Goal: Task Accomplishment & Management: Manage account settings

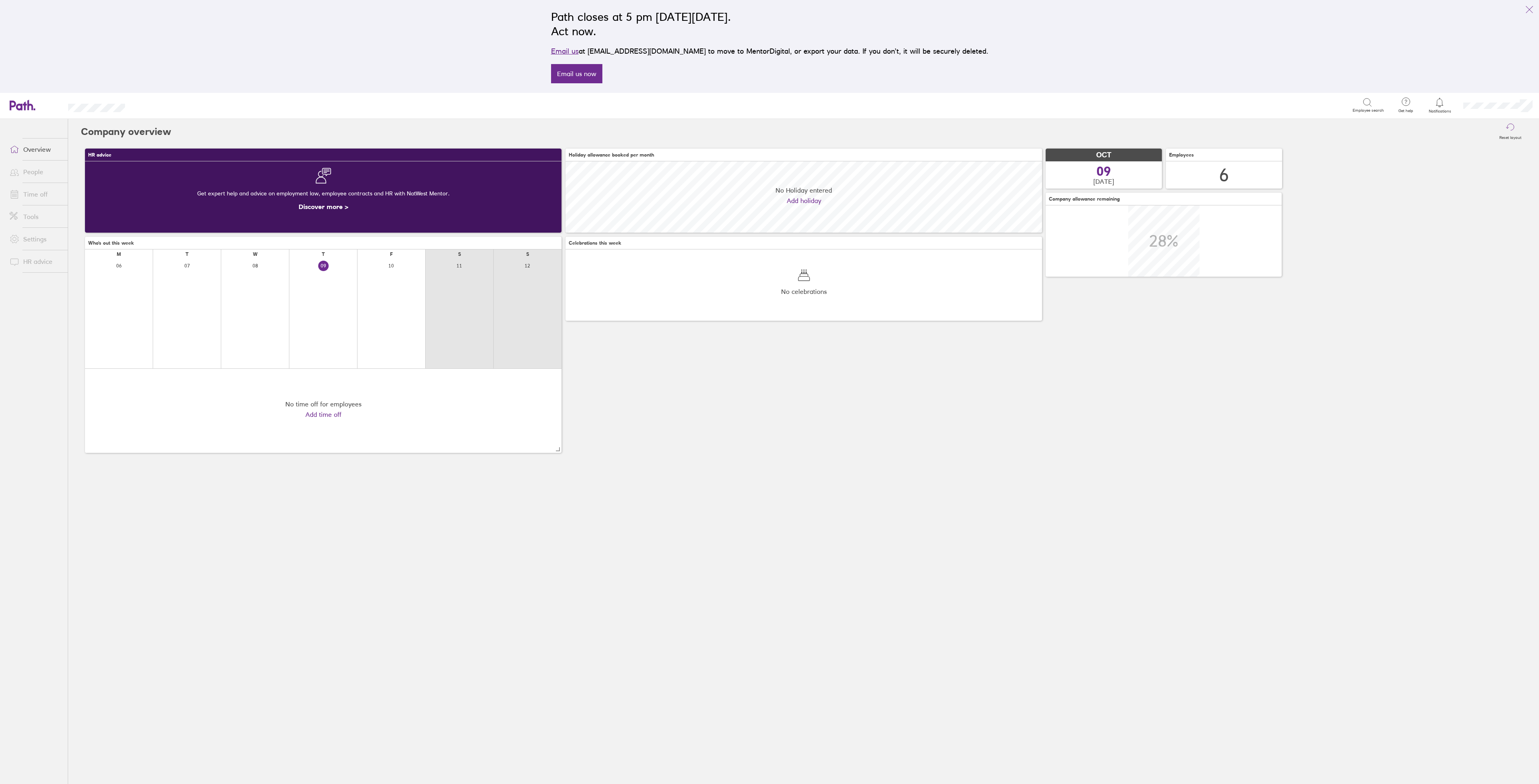
scroll to position [71, 477]
click at [36, 171] on link "People" at bounding box center [35, 171] width 65 height 16
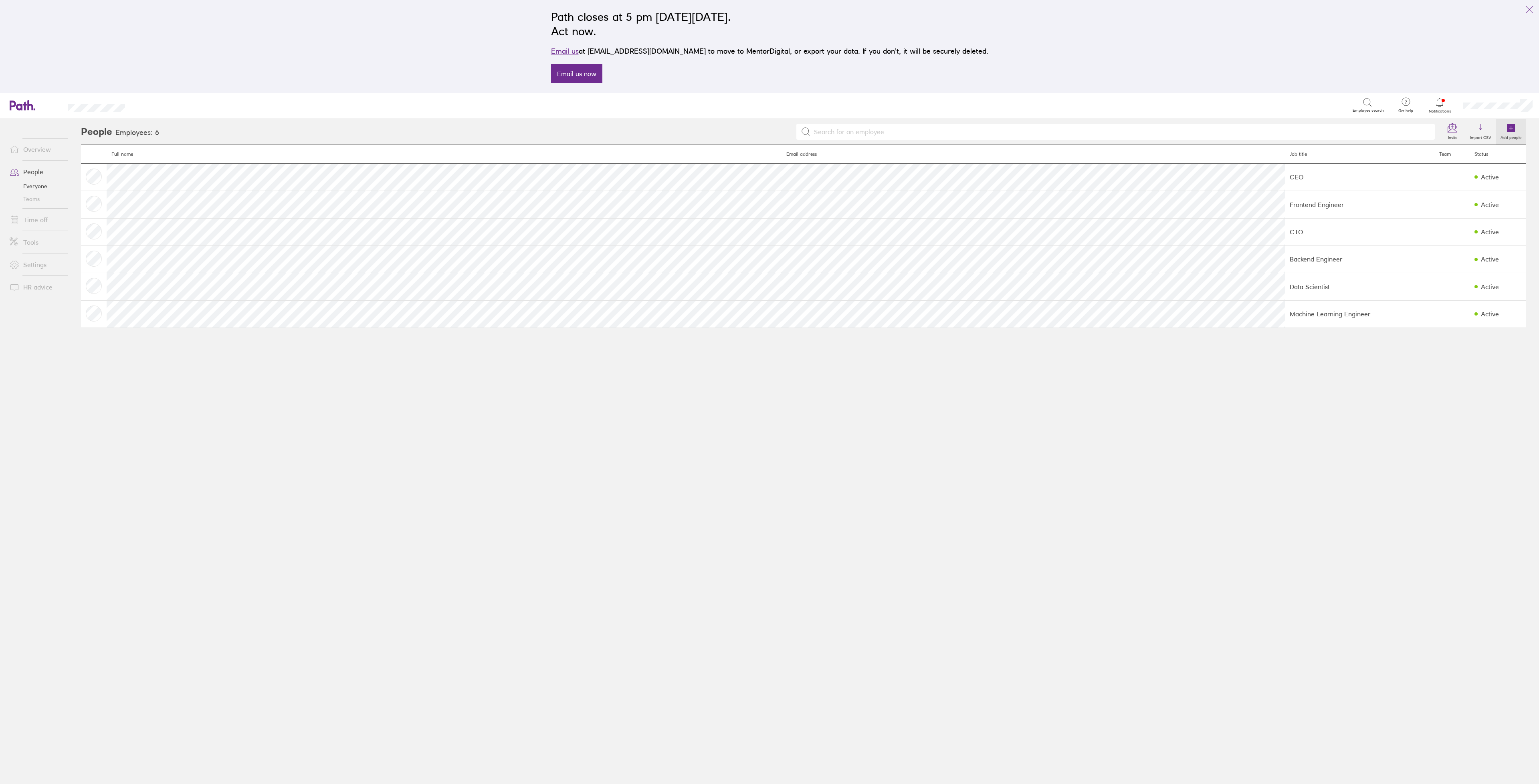
click at [1513, 130] on icon at bounding box center [1510, 128] width 8 height 8
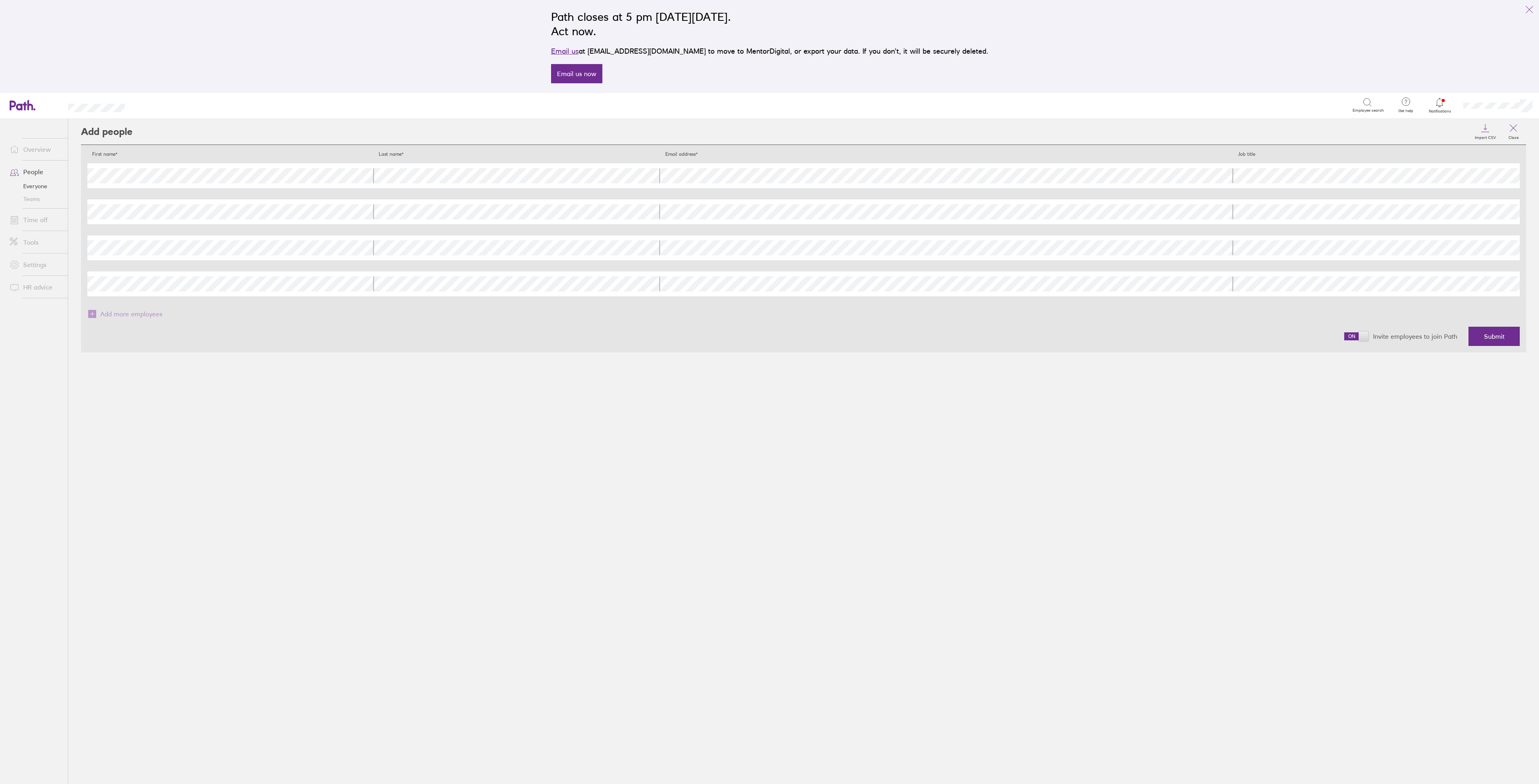
click at [1051, 386] on div "Add people Import CSV Close First name* Last name* Email address* Job title Fir…" at bounding box center [804, 451] width 1471 height 665
drag, startPoint x: 1486, startPoint y: 333, endPoint x: 1229, endPoint y: 389, distance: 263.0
click at [1229, 389] on div "Add people Import CSV Close First name* Last name* Email address* Job title Fir…" at bounding box center [804, 451] width 1471 height 665
click at [1492, 334] on span "Submit" at bounding box center [1494, 336] width 20 height 7
click at [1491, 337] on span "Submit" at bounding box center [1494, 336] width 20 height 7
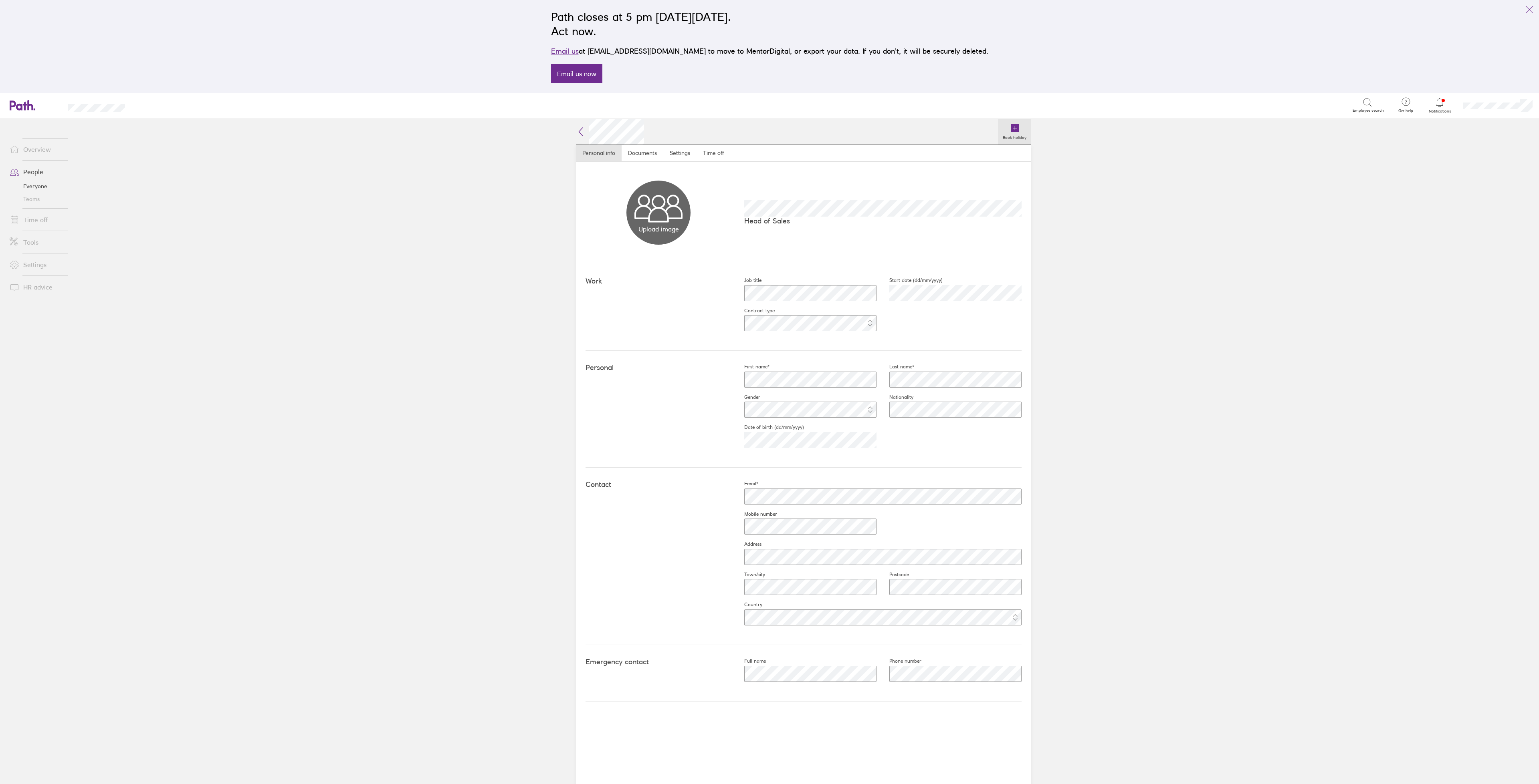
click at [1014, 132] on icon at bounding box center [1014, 128] width 8 height 8
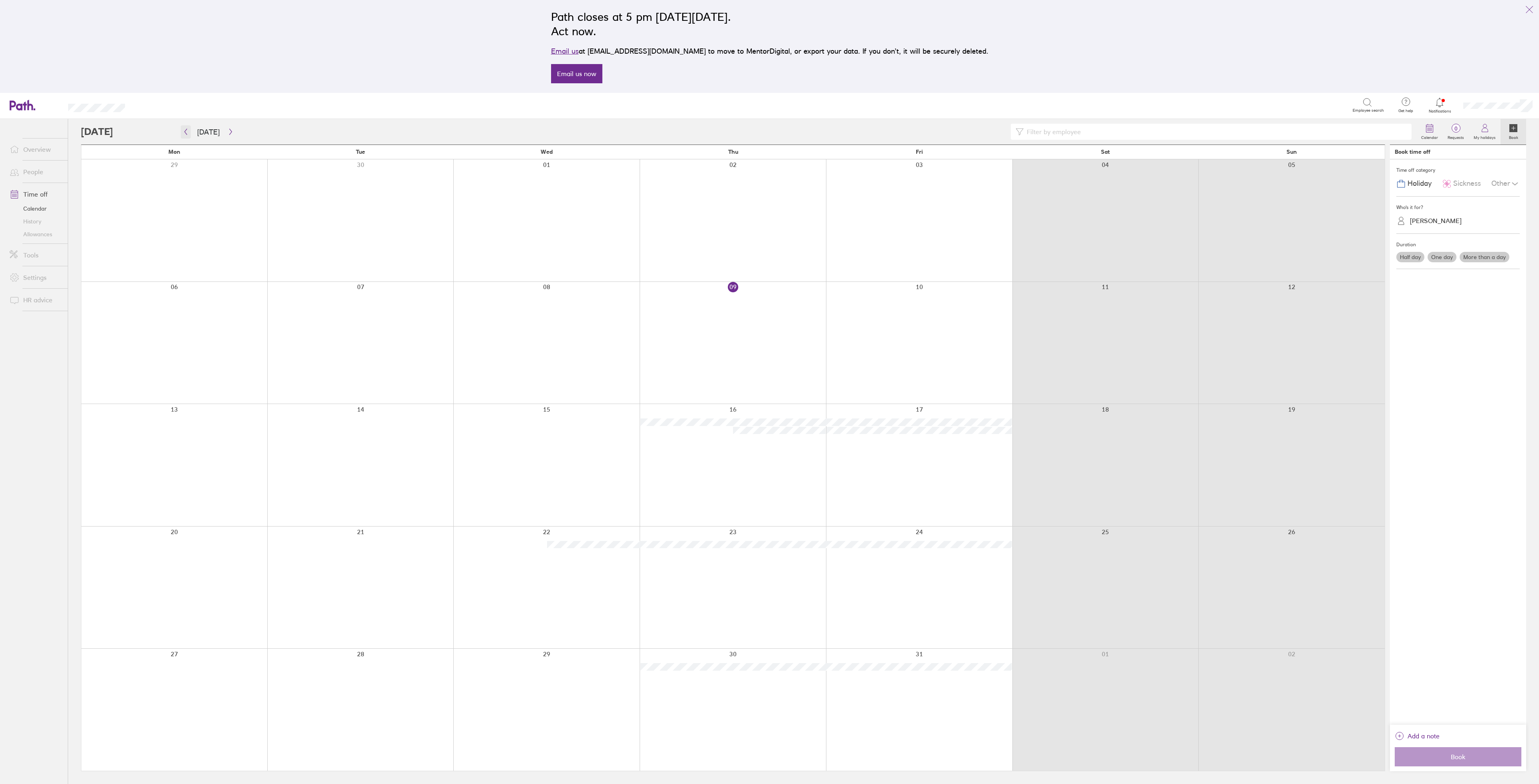
click at [189, 134] on button "button" at bounding box center [186, 132] width 10 height 13
click at [599, 677] on div at bounding box center [547, 710] width 186 height 122
click at [606, 663] on div at bounding box center [547, 710] width 186 height 122
click at [1512, 182] on icon at bounding box center [1515, 184] width 10 height 10
click at [1449, 199] on span "Compassionate" at bounding box center [1434, 202] width 50 height 8
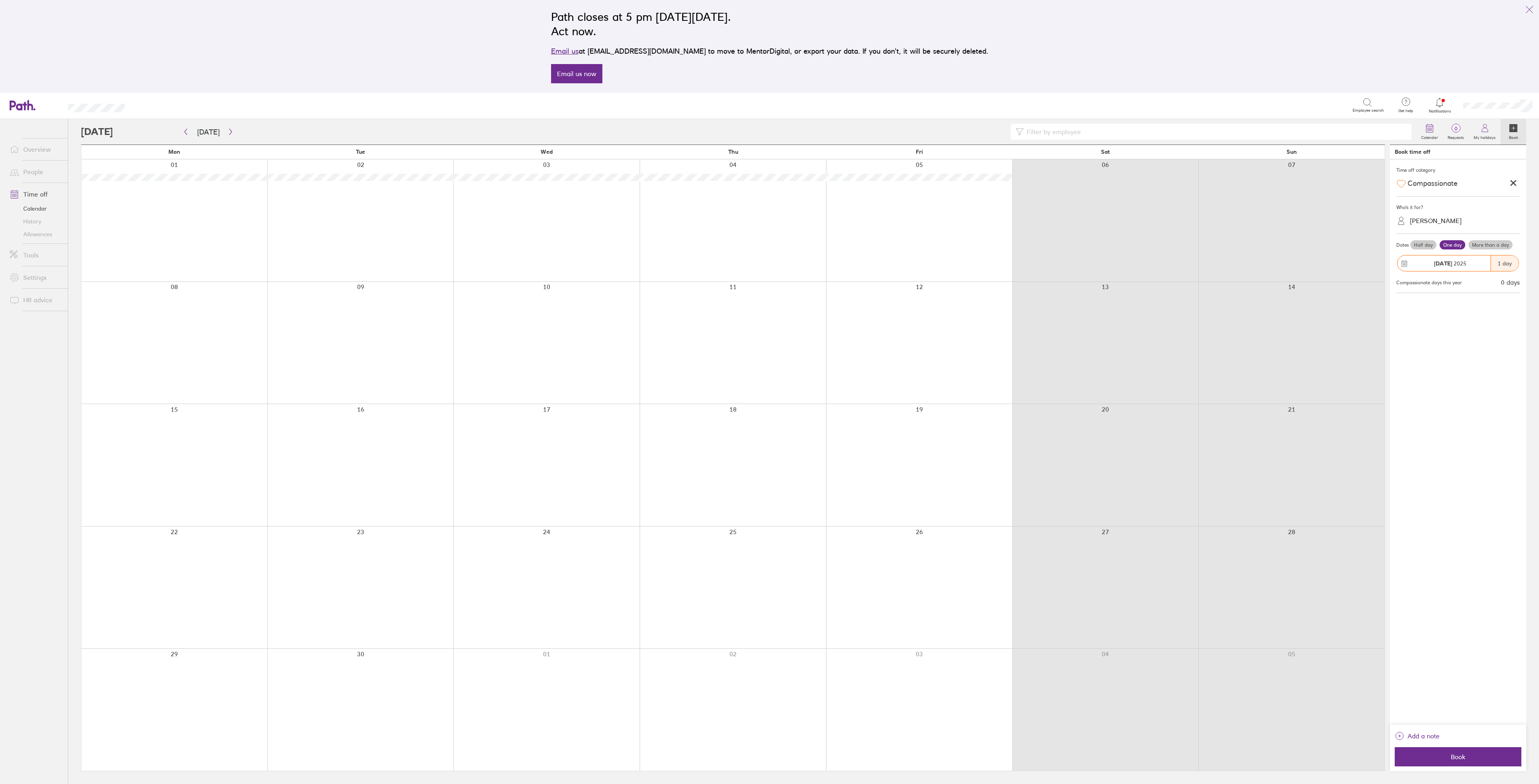
click at [1497, 240] on label "More than a day" at bounding box center [1491, 245] width 44 height 10
click at [0, 0] on input "More than a day" at bounding box center [0, 0] width 0 height 0
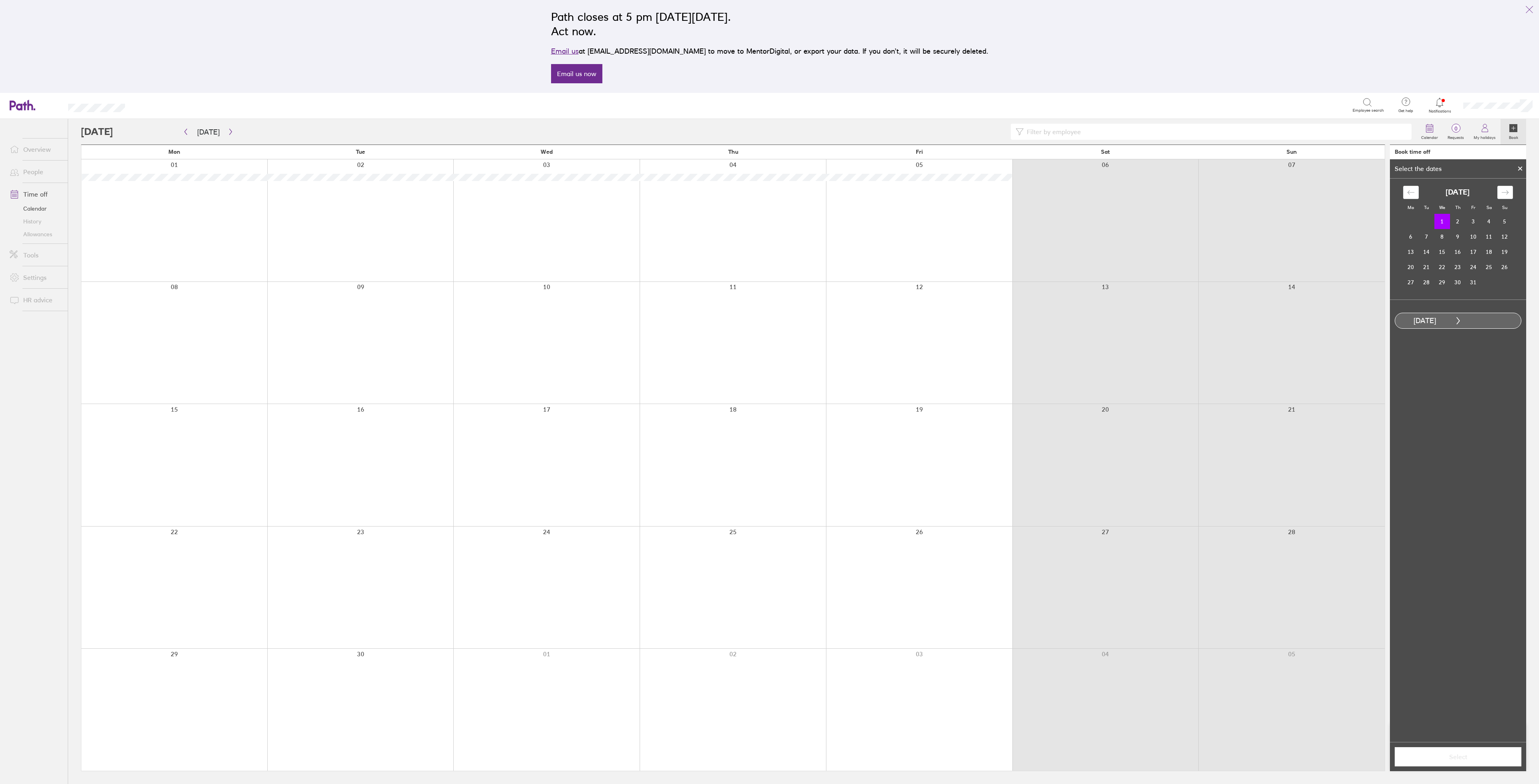
click at [579, 678] on div at bounding box center [547, 710] width 186 height 122
click at [1461, 225] on td "2" at bounding box center [1458, 222] width 16 height 15
click at [1464, 760] on span "Select" at bounding box center [1458, 757] width 115 height 7
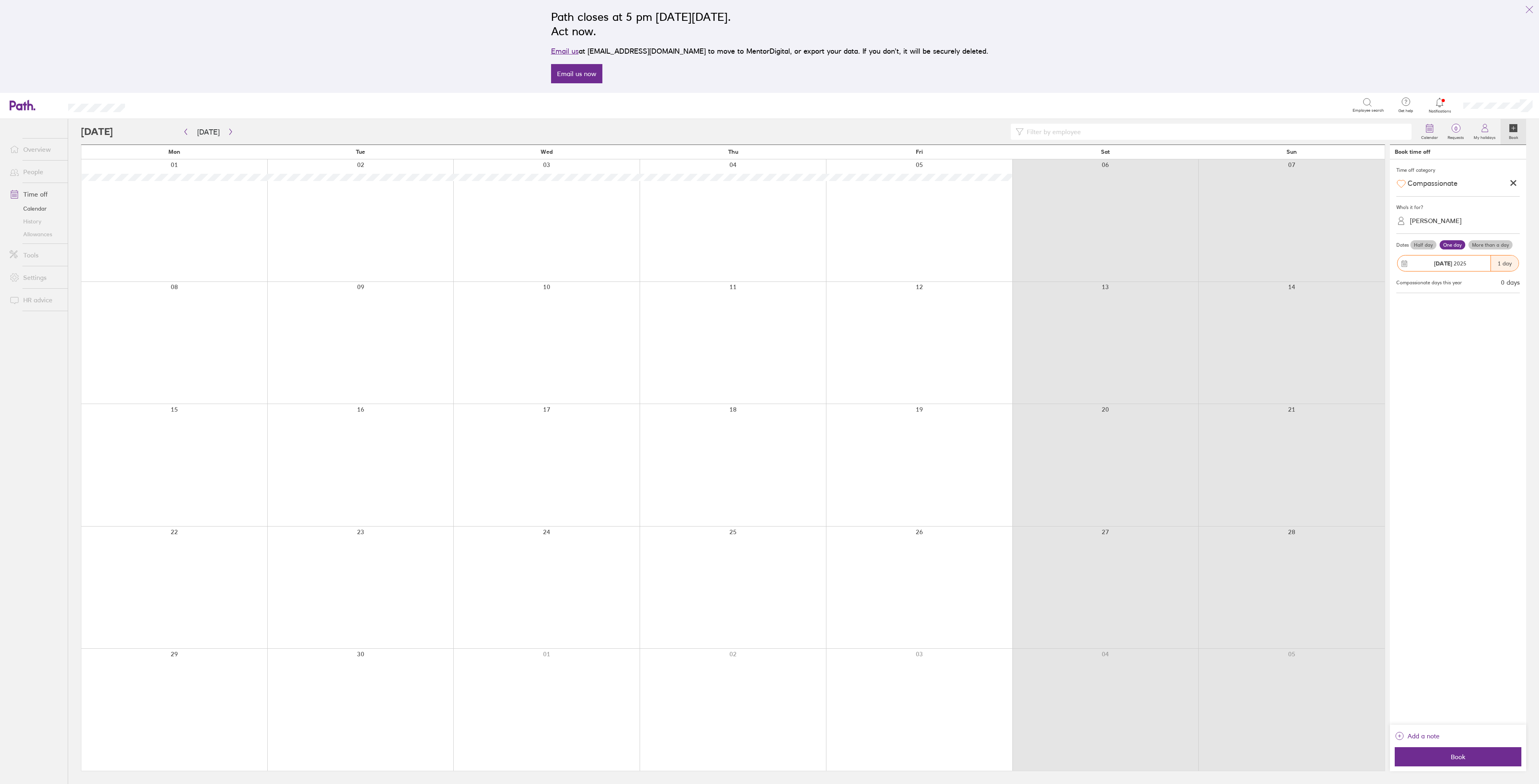
click at [1462, 264] on span "01 Oct 2025" at bounding box center [1450, 263] width 32 height 7
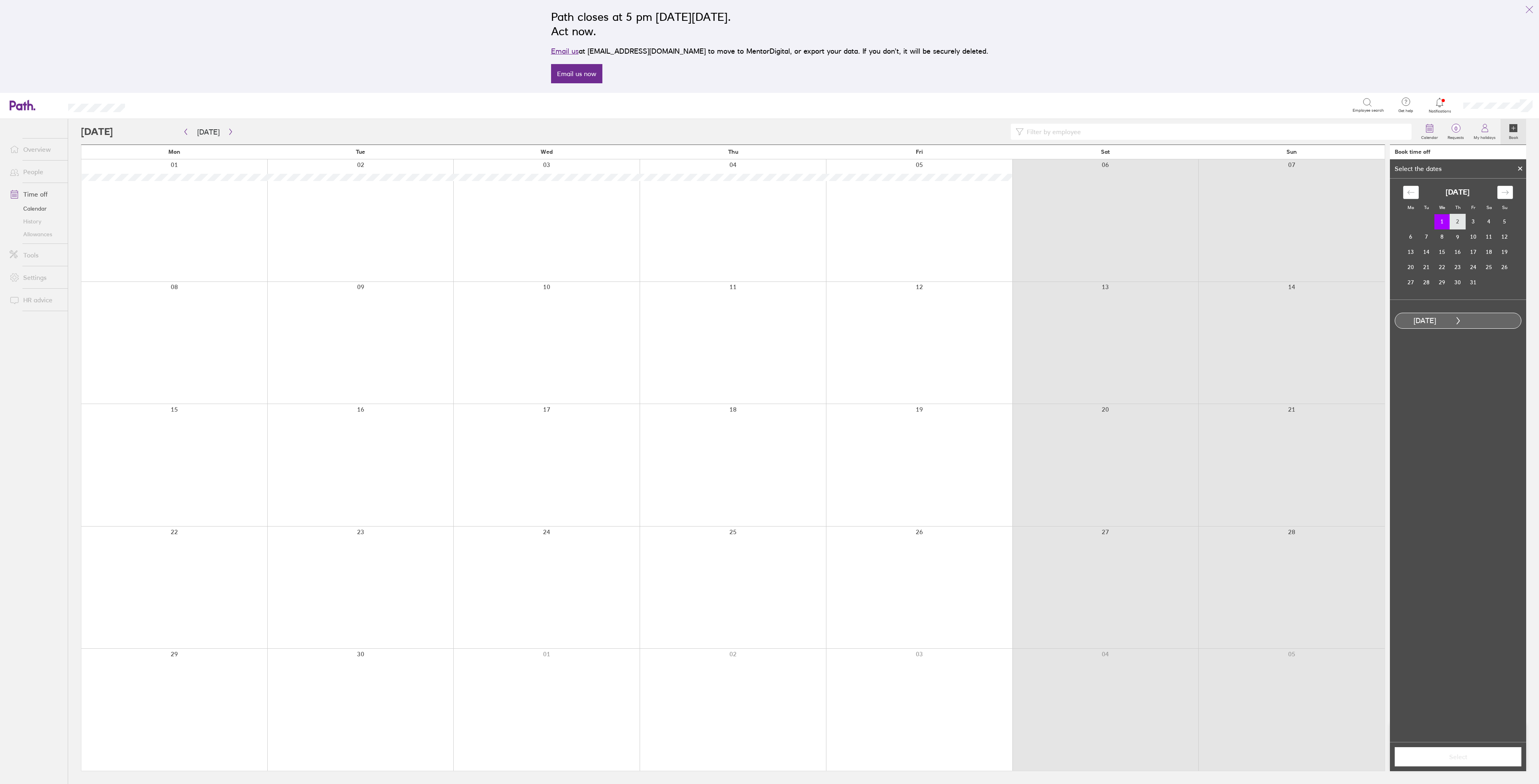
click at [1459, 221] on td "2" at bounding box center [1458, 222] width 16 height 15
click at [1498, 764] on button "Select" at bounding box center [1458, 757] width 127 height 19
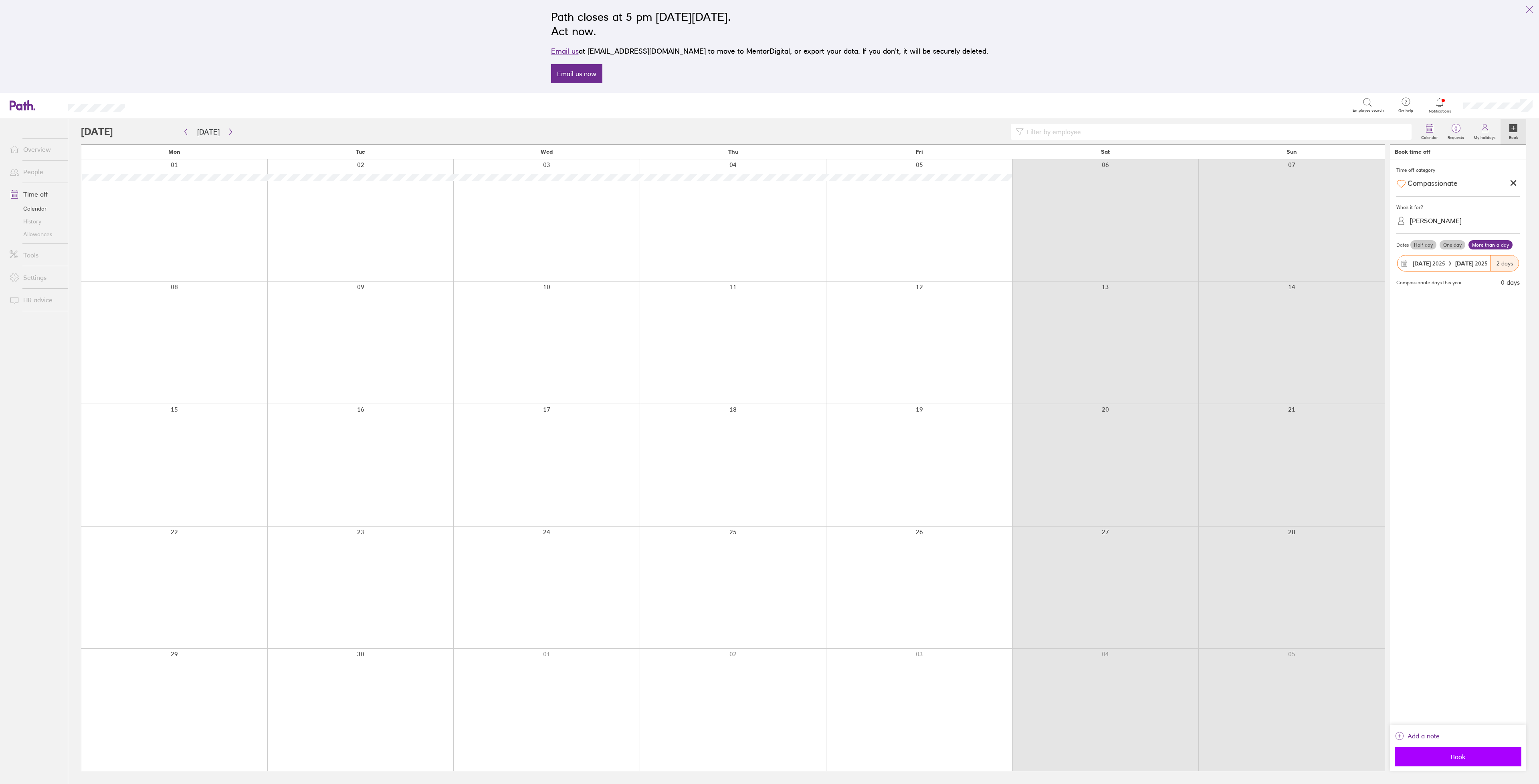
drag, startPoint x: 1494, startPoint y: 759, endPoint x: 1490, endPoint y: 757, distance: 4.5
click at [1490, 757] on span "Book" at bounding box center [1458, 757] width 115 height 7
click at [231, 131] on icon "button" at bounding box center [231, 131] width 6 height 7
click at [1474, 182] on span "Sickness" at bounding box center [1467, 184] width 27 height 8
click at [1417, 260] on label "Half day" at bounding box center [1410, 257] width 28 height 10
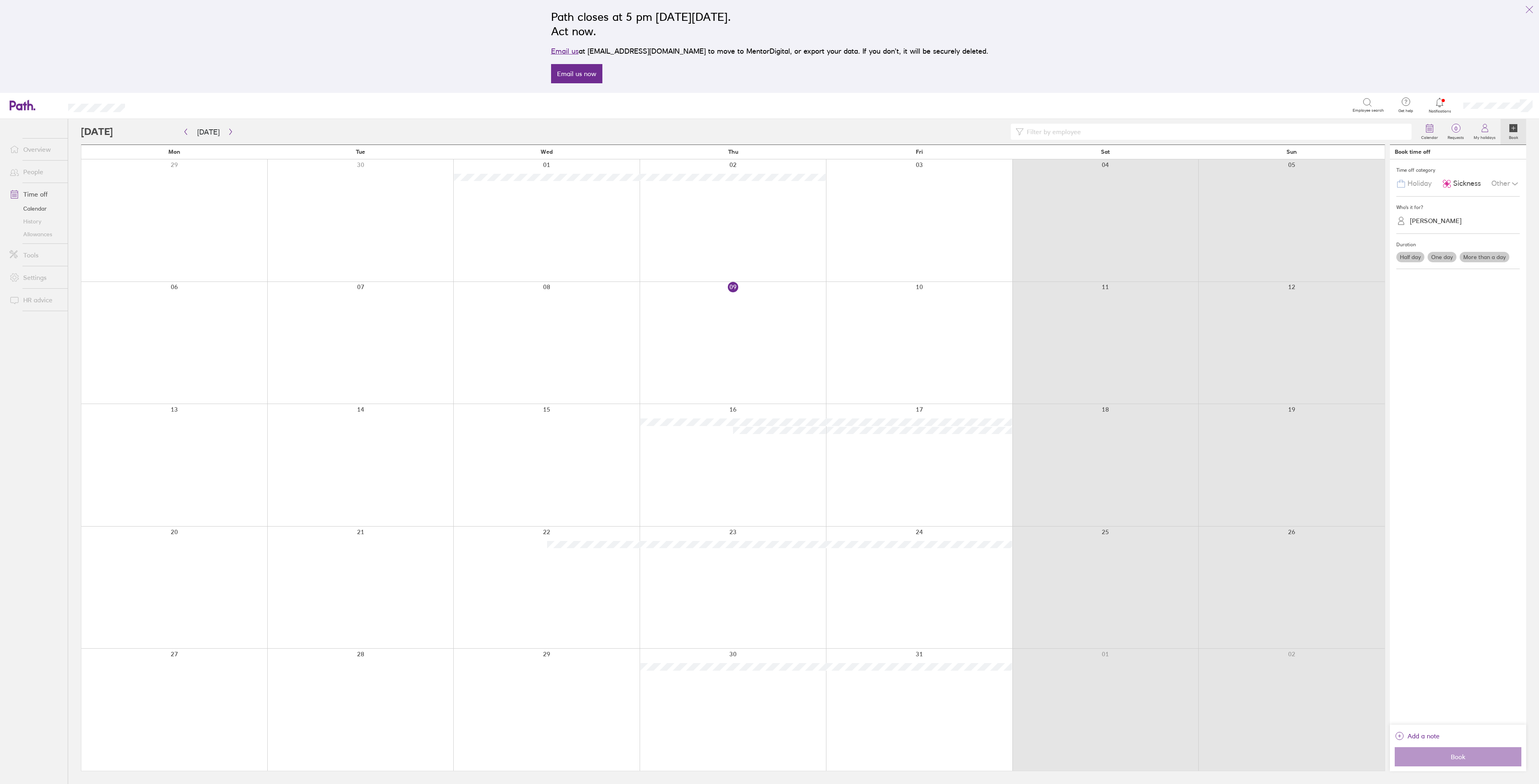
click at [0, 0] on input "Half day" at bounding box center [0, 0] width 0 height 0
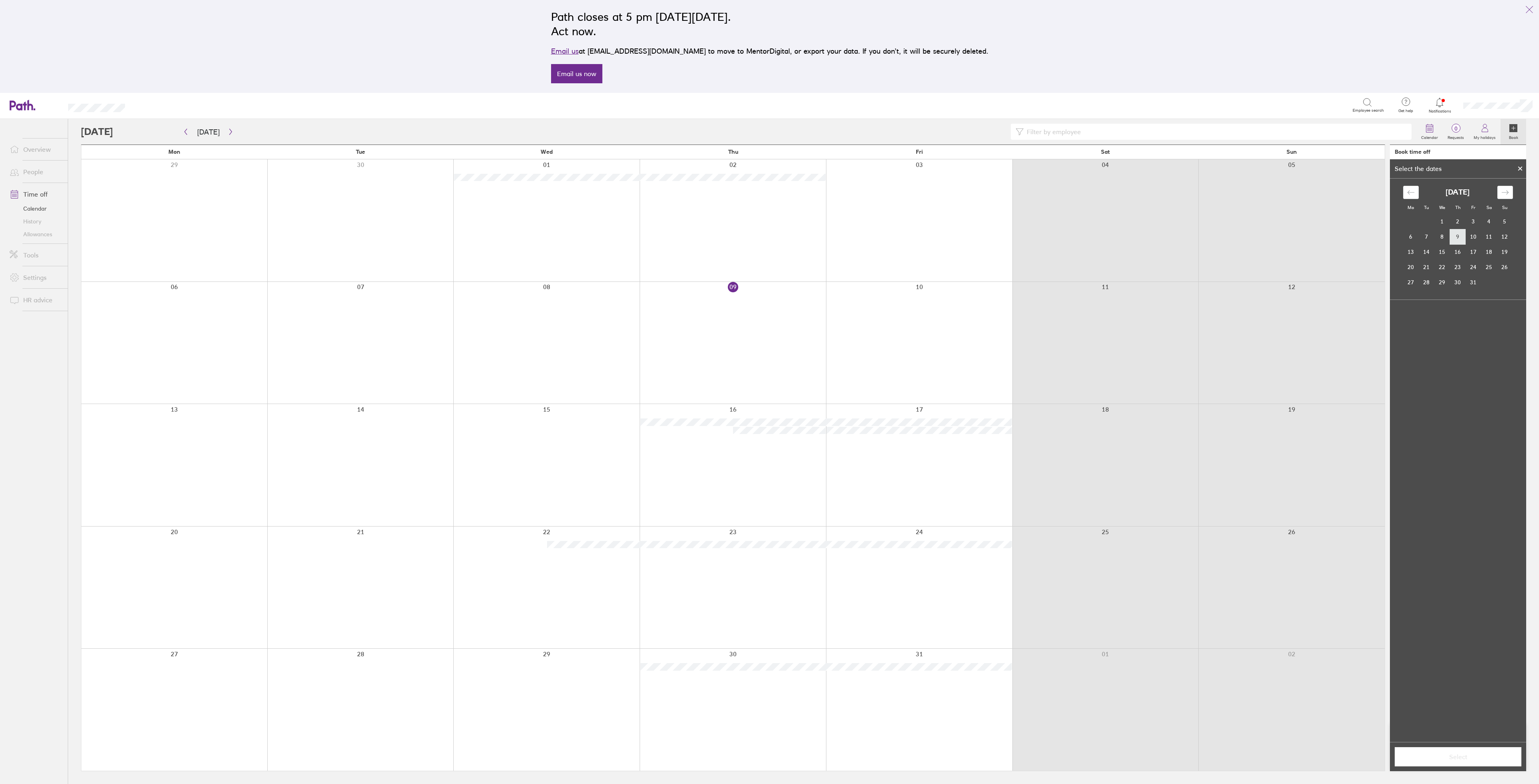
click at [1460, 234] on td "9" at bounding box center [1458, 236] width 16 height 15
click at [1473, 353] on label "Afternoon" at bounding box center [1473, 353] width 32 height 10
click at [0, 0] on input "Afternoon" at bounding box center [0, 0] width 0 height 0
click at [1477, 756] on span "Select" at bounding box center [1458, 757] width 115 height 7
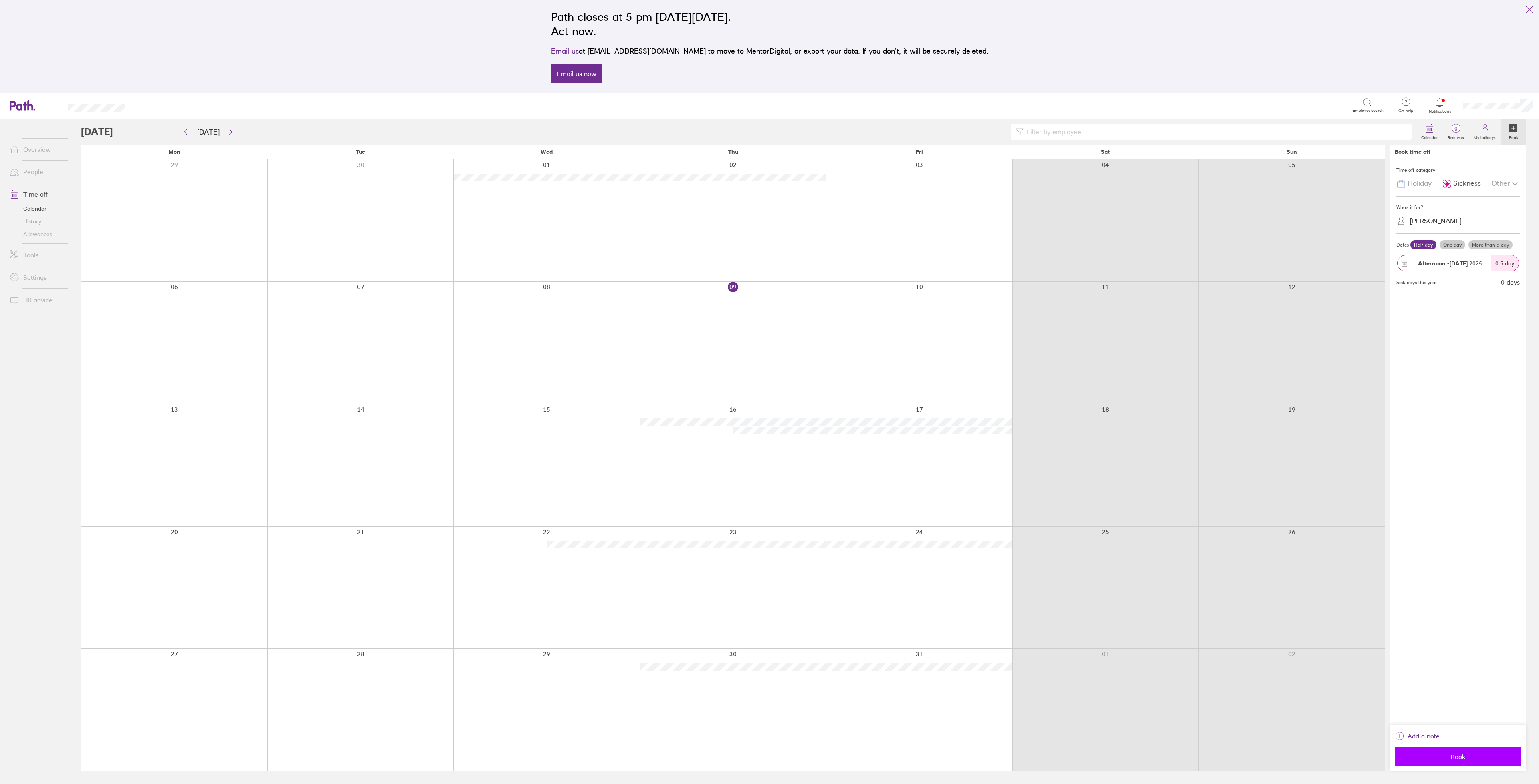
click at [1452, 755] on span "Book" at bounding box center [1458, 757] width 115 height 7
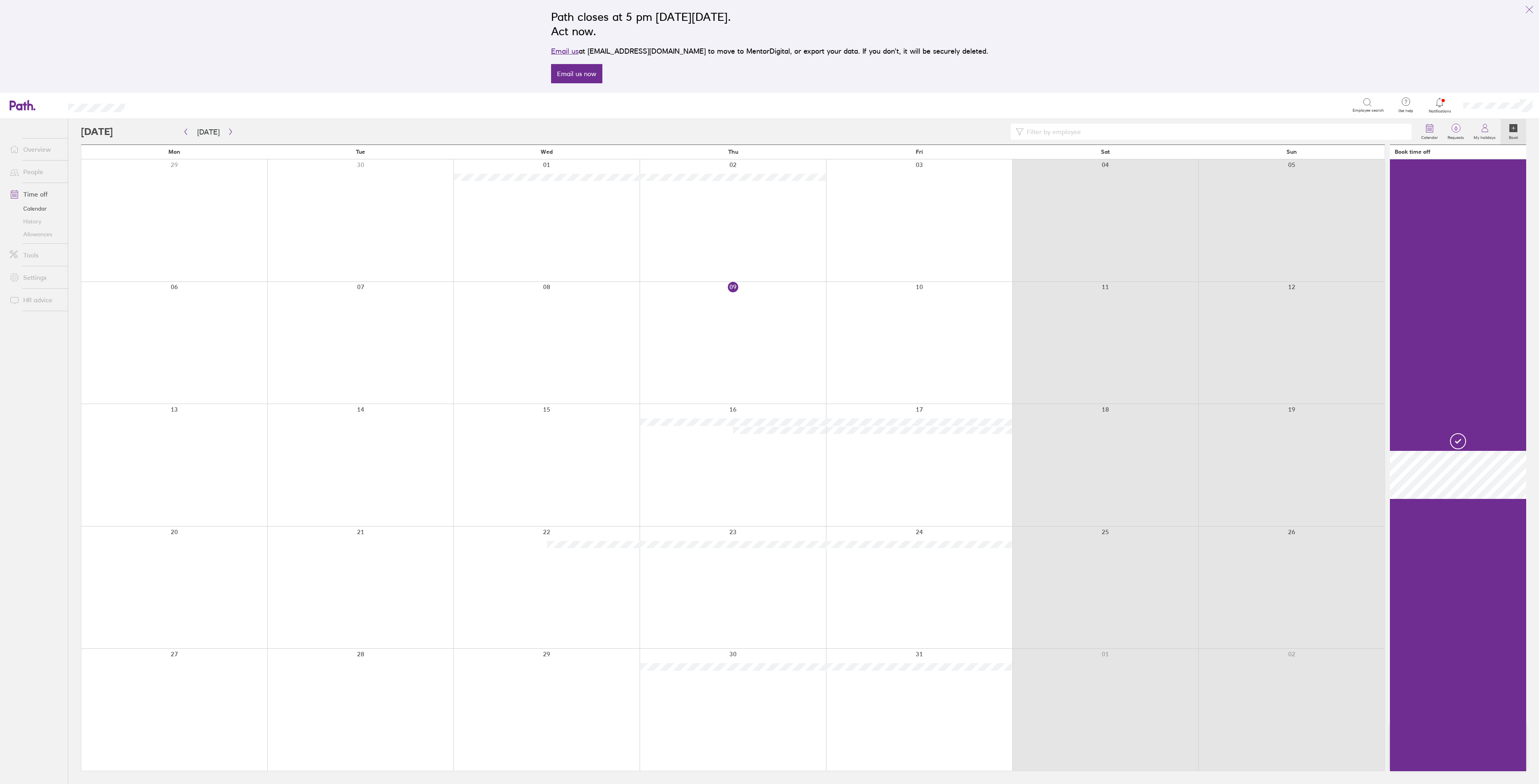
drag, startPoint x: 1452, startPoint y: 755, endPoint x: 1289, endPoint y: 74, distance: 700.2
click at [1289, 74] on div "Path closes at 5 pm on Thursday, 6 November 2025. Act now. Email us at support@…" at bounding box center [770, 47] width 1539 height 93
click at [159, 582] on div at bounding box center [174, 588] width 186 height 122
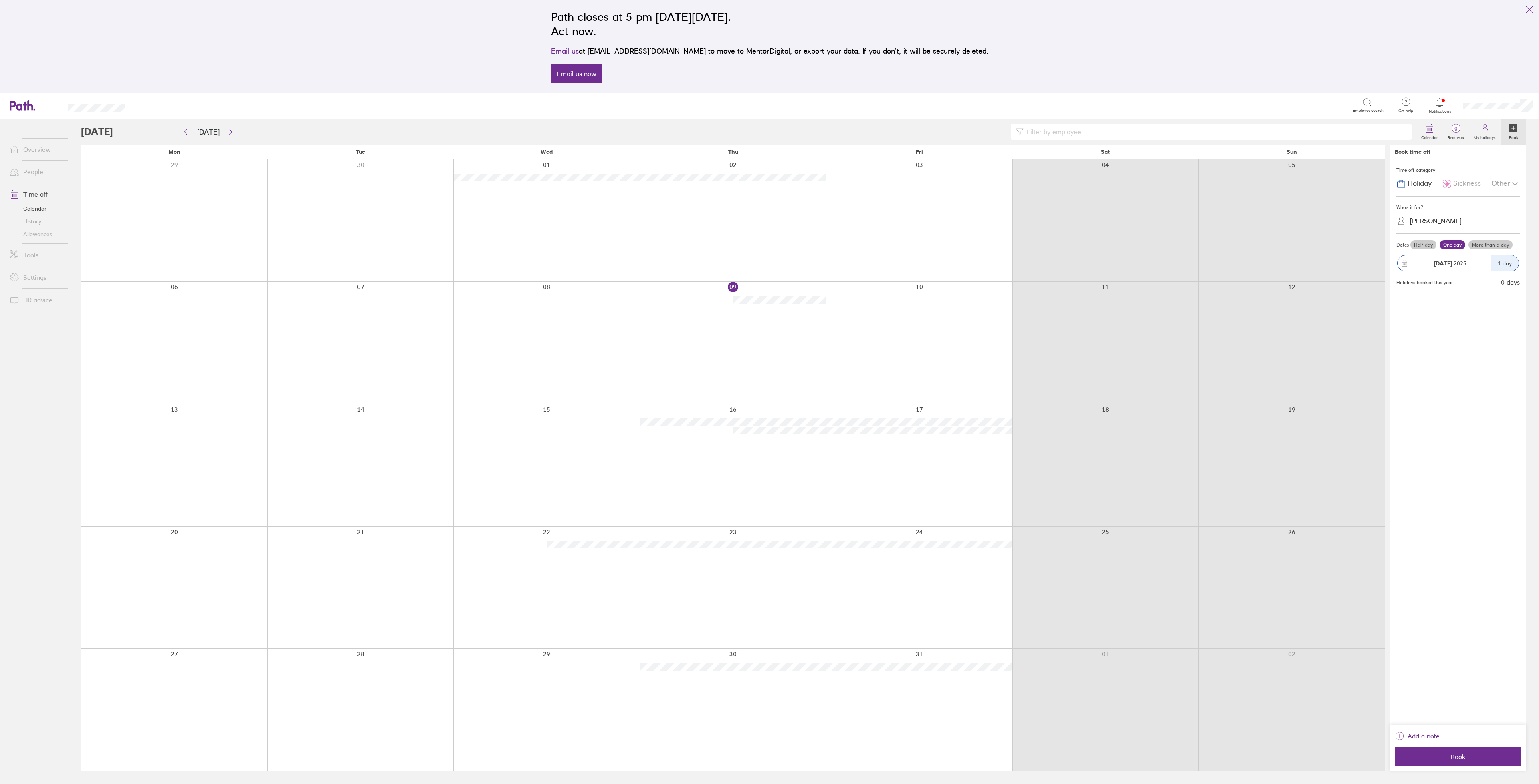
click at [1497, 179] on div "Other" at bounding box center [1506, 183] width 29 height 15
click at [1426, 215] on span "Parental" at bounding box center [1423, 218] width 27 height 8
click at [1494, 244] on label "More than a day" at bounding box center [1491, 245] width 44 height 10
click at [0, 0] on input "More than a day" at bounding box center [0, 0] width 0 height 0
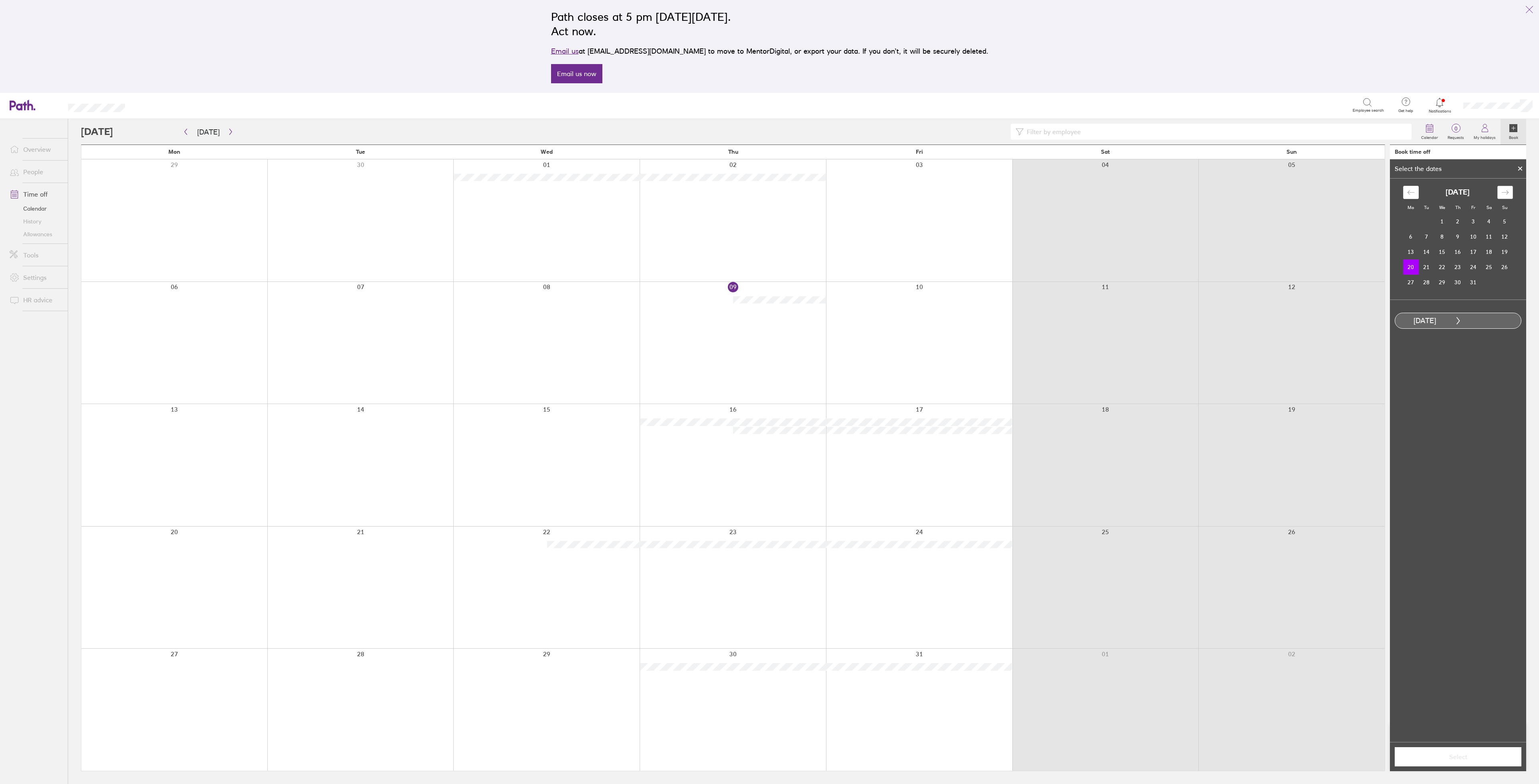
click at [1507, 192] on icon "Move forward to switch to the next month." at bounding box center [1505, 192] width 8 height 8
click at [1413, 194] on icon "Move backward to switch to the previous month." at bounding box center [1411, 192] width 8 height 8
click at [1508, 192] on icon "Move forward to switch to the next month." at bounding box center [1504, 192] width 7 height 4
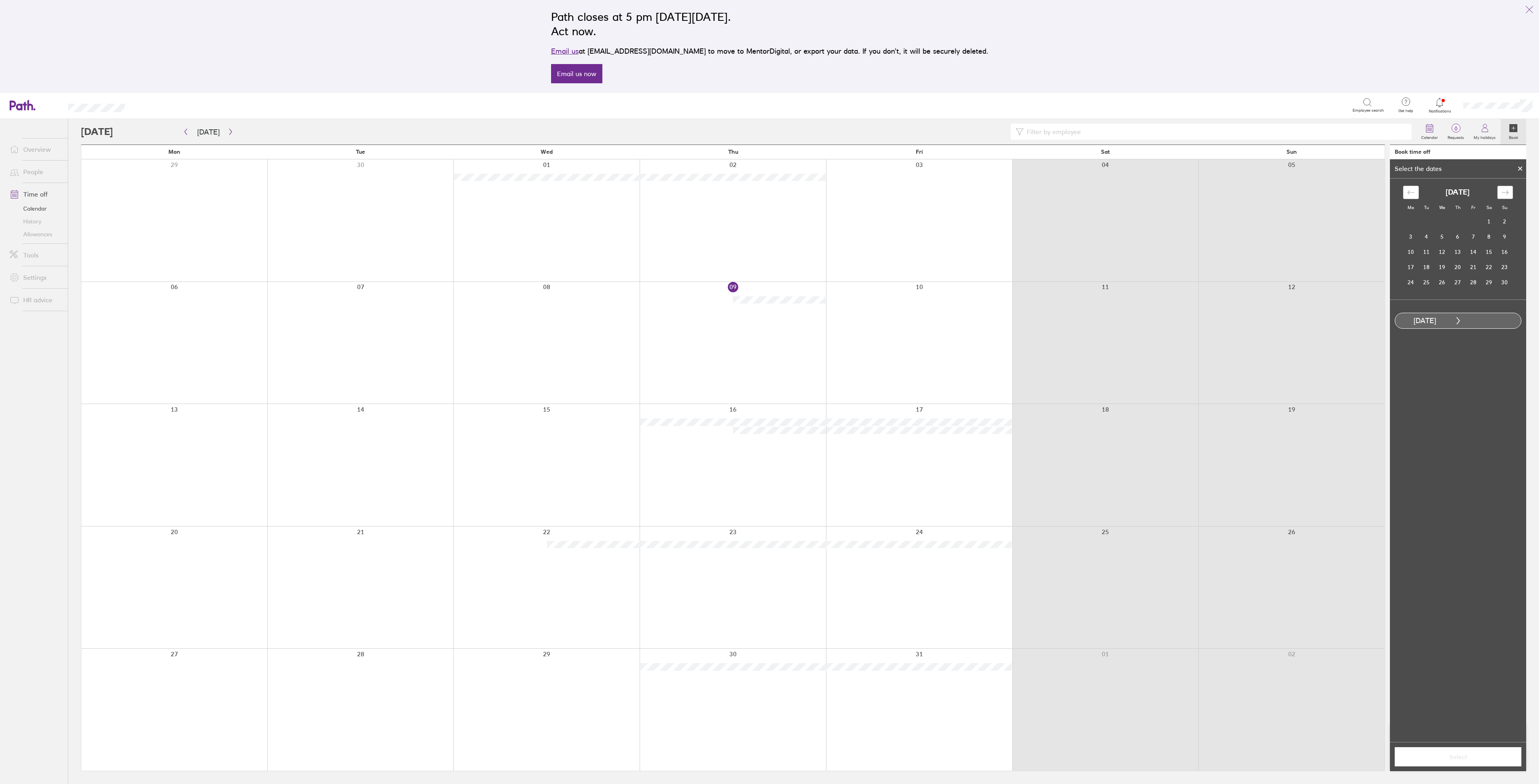
click at [1508, 192] on icon "Move forward to switch to the next month." at bounding box center [1504, 192] width 7 height 4
click at [1473, 251] on td "16" at bounding box center [1473, 251] width 16 height 15
click at [1437, 755] on span "Select" at bounding box center [1458, 757] width 115 height 7
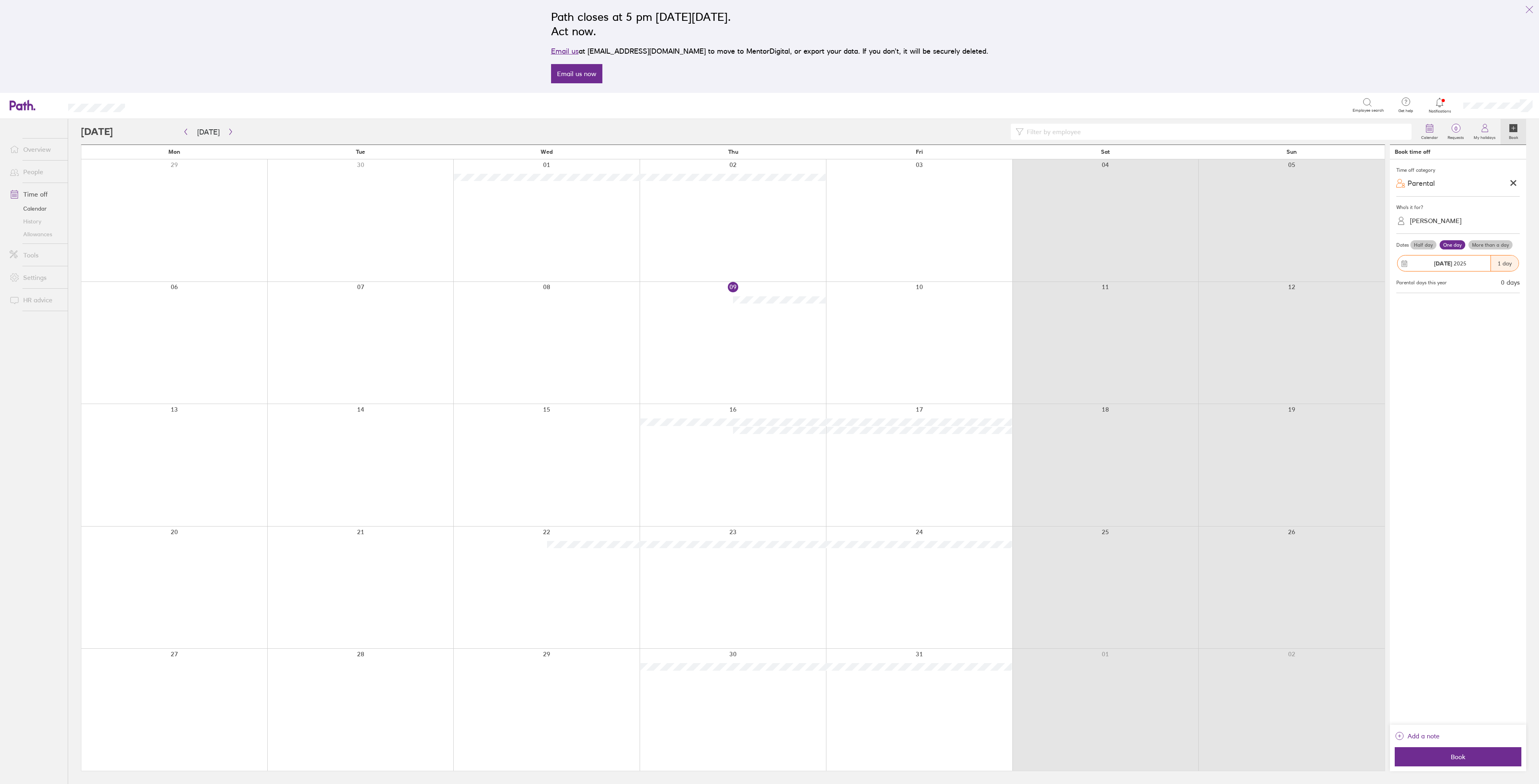
click at [1485, 243] on label "More than a day" at bounding box center [1491, 245] width 44 height 10
click at [0, 0] on input "More than a day" at bounding box center [0, 0] width 0 height 0
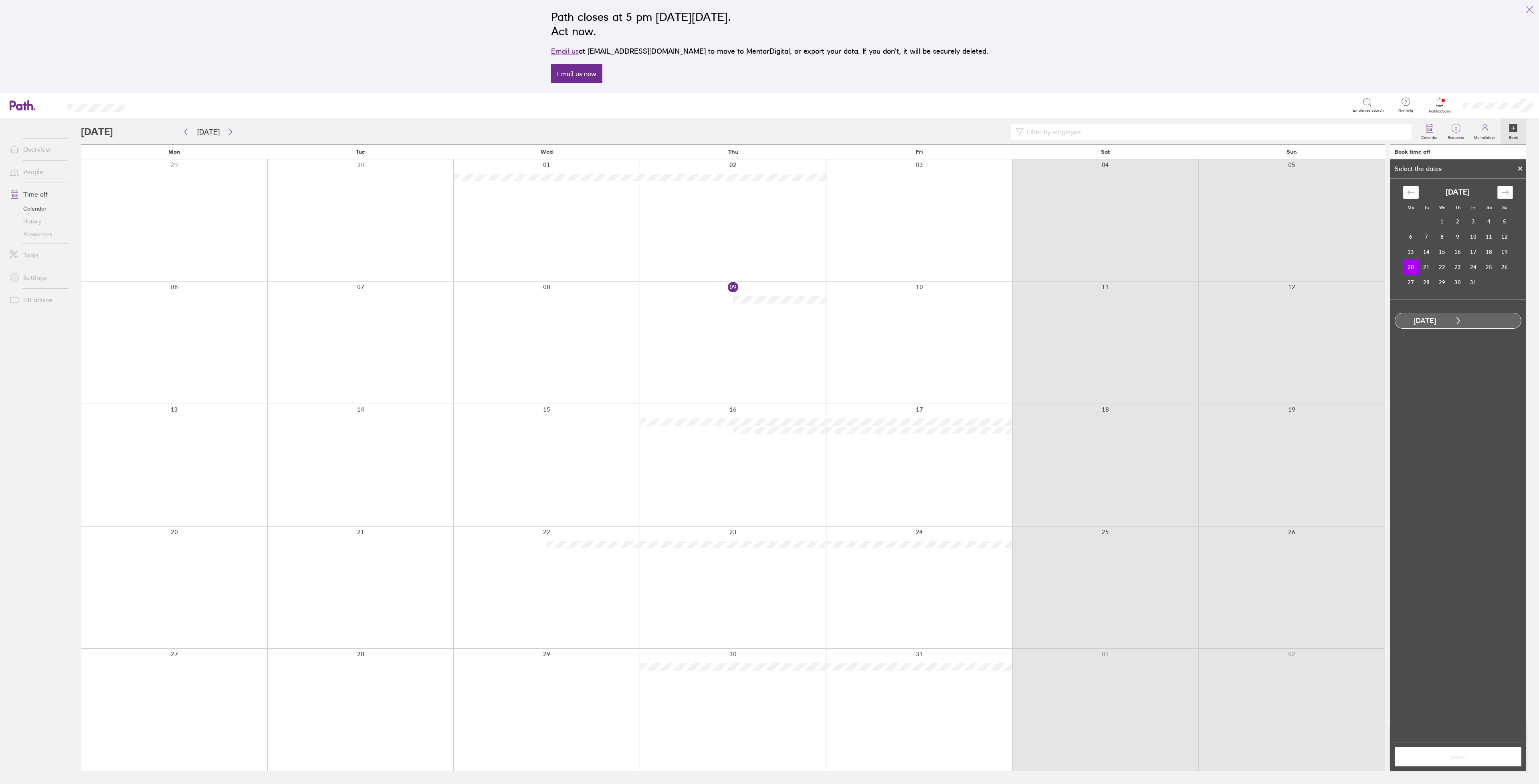
click at [1506, 192] on icon "Move forward to switch to the next month." at bounding box center [1505, 192] width 8 height 8
click at [1477, 253] on td "16" at bounding box center [1473, 251] width 16 height 15
click at [1469, 757] on span "Select" at bounding box center [1458, 757] width 115 height 7
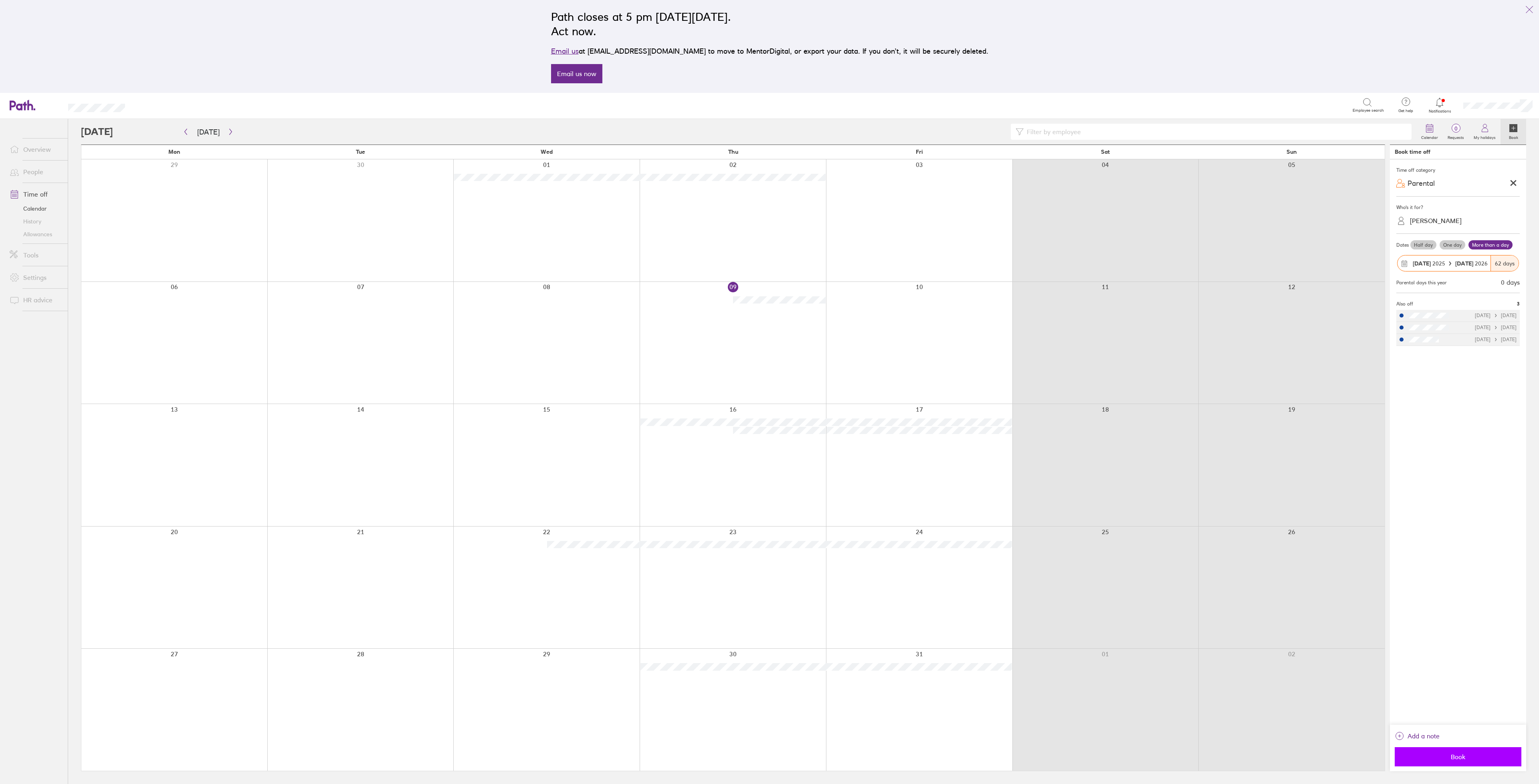
click at [1480, 758] on span "Book" at bounding box center [1458, 757] width 115 height 7
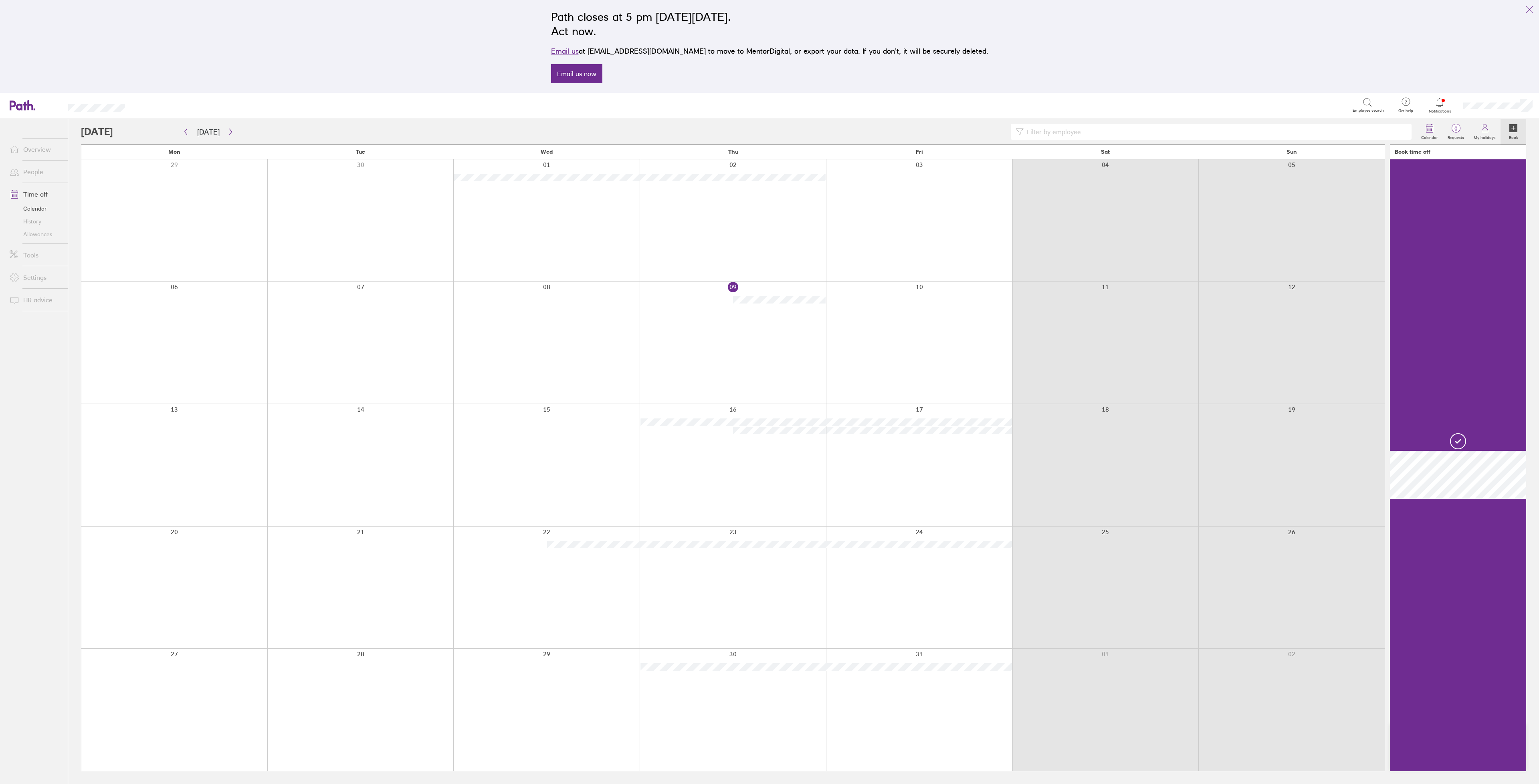
click at [1454, 441] on icon at bounding box center [1458, 441] width 19 height 19
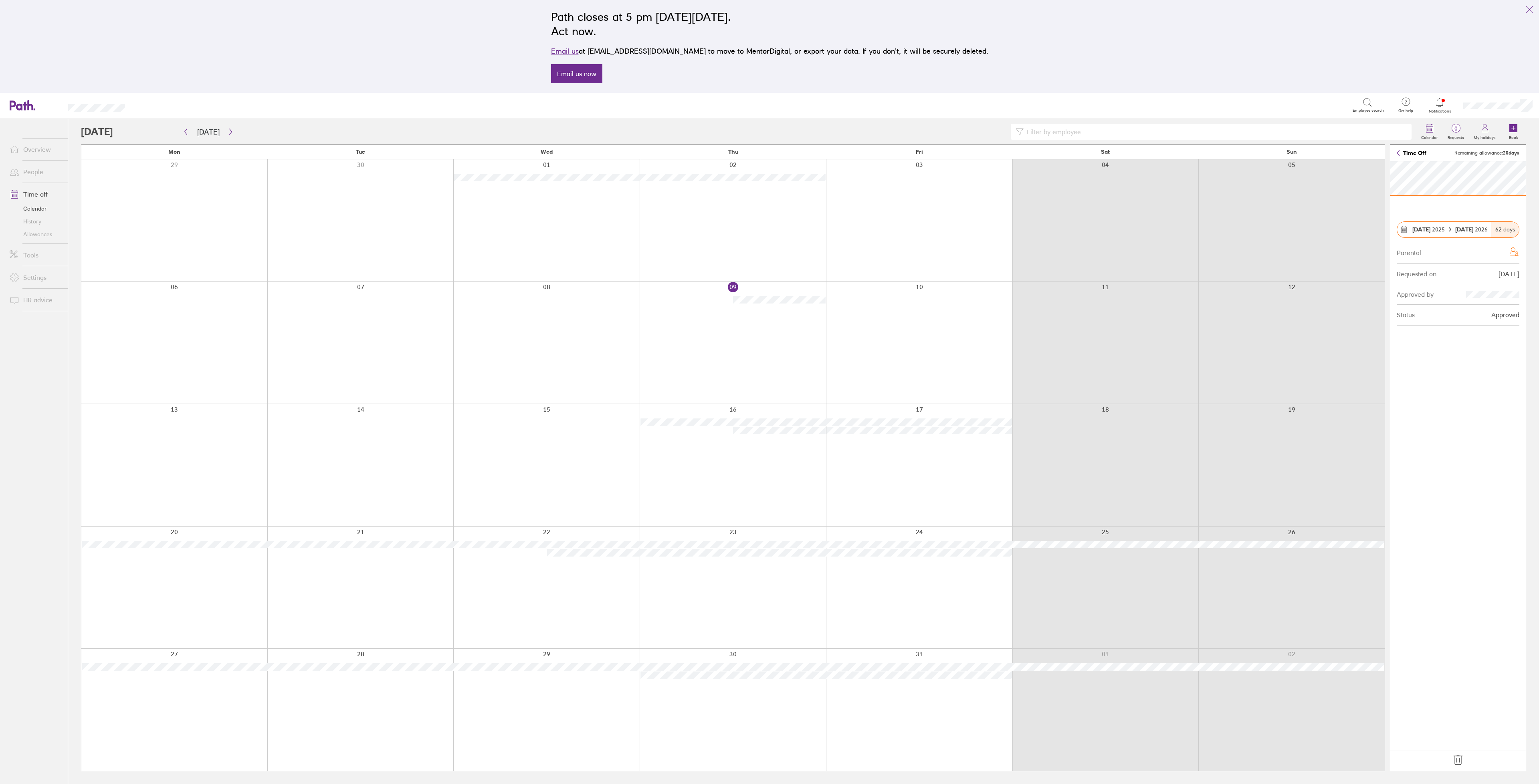
click at [1453, 771] on main "Today October 2025 Mon Tue Wed Thu Fri Sat Sun 29 30 01 02 03 04 05 06 07 08 09…" at bounding box center [804, 451] width 1445 height 665
click at [1458, 763] on icon at bounding box center [1458, 760] width 13 height 13
click at [1479, 759] on button "Yes" at bounding box center [1490, 755] width 58 height 19
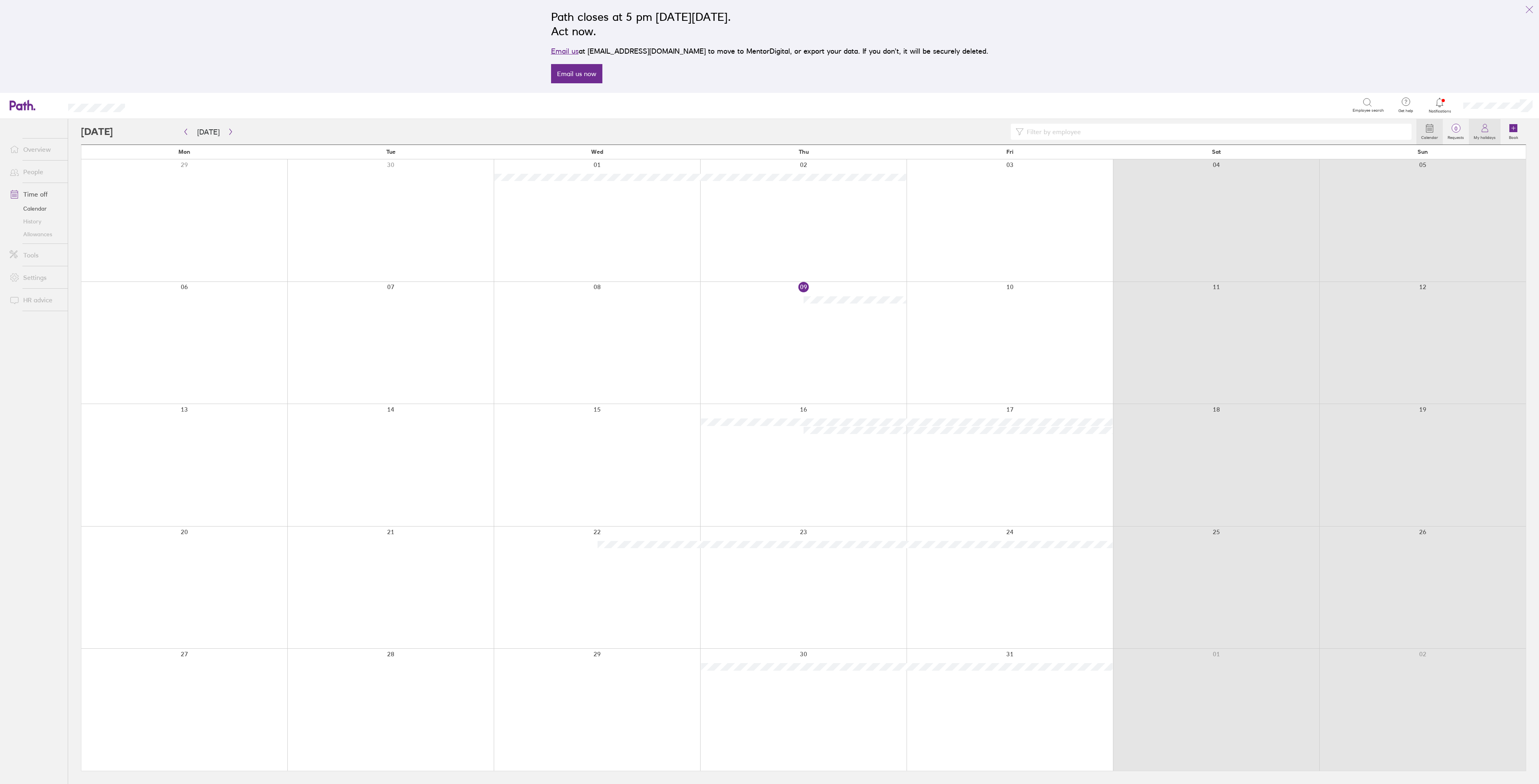
click at [1479, 126] on link "My holidays" at bounding box center [1485, 131] width 32 height 26
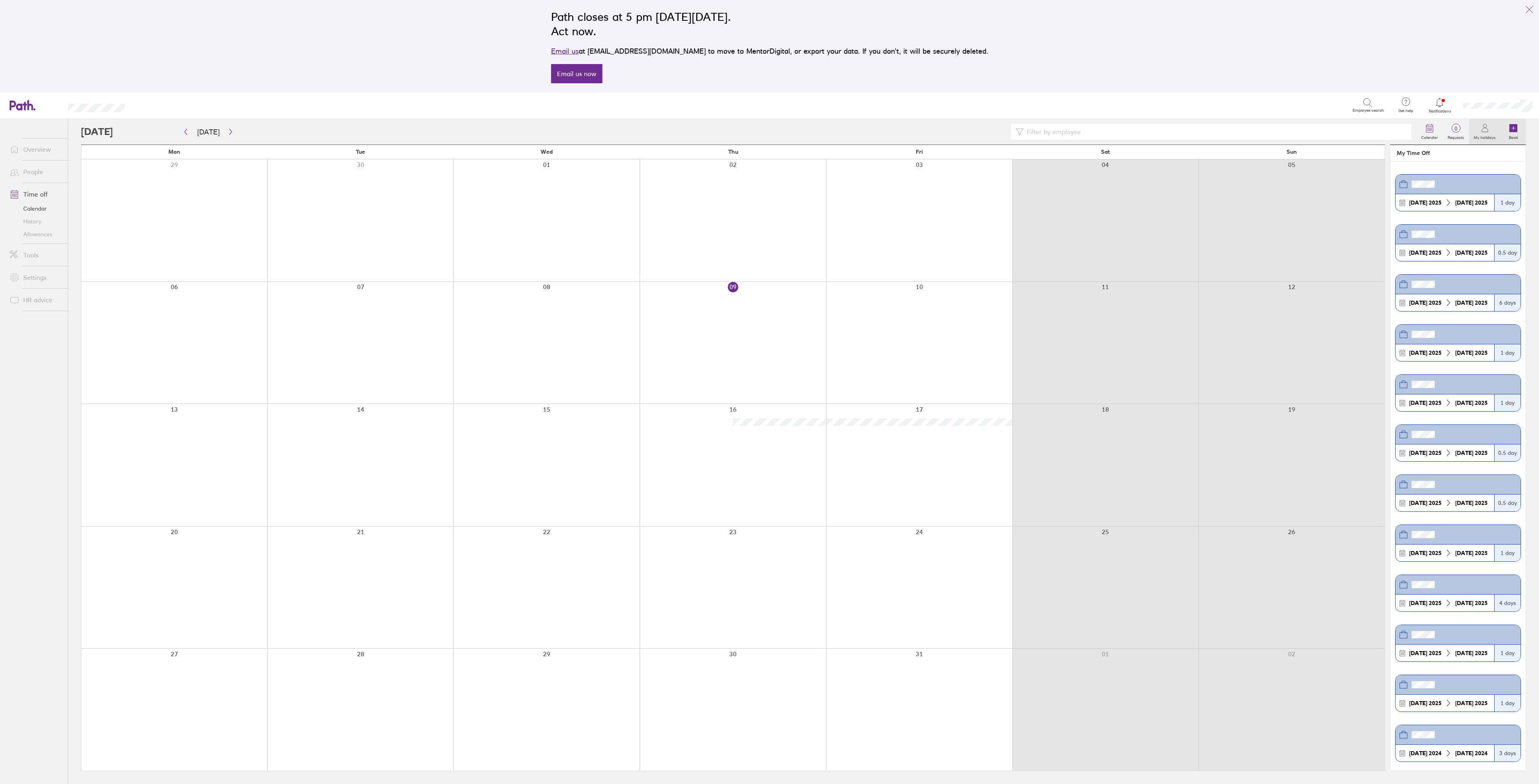
click at [1515, 132] on icon at bounding box center [1513, 128] width 8 height 8
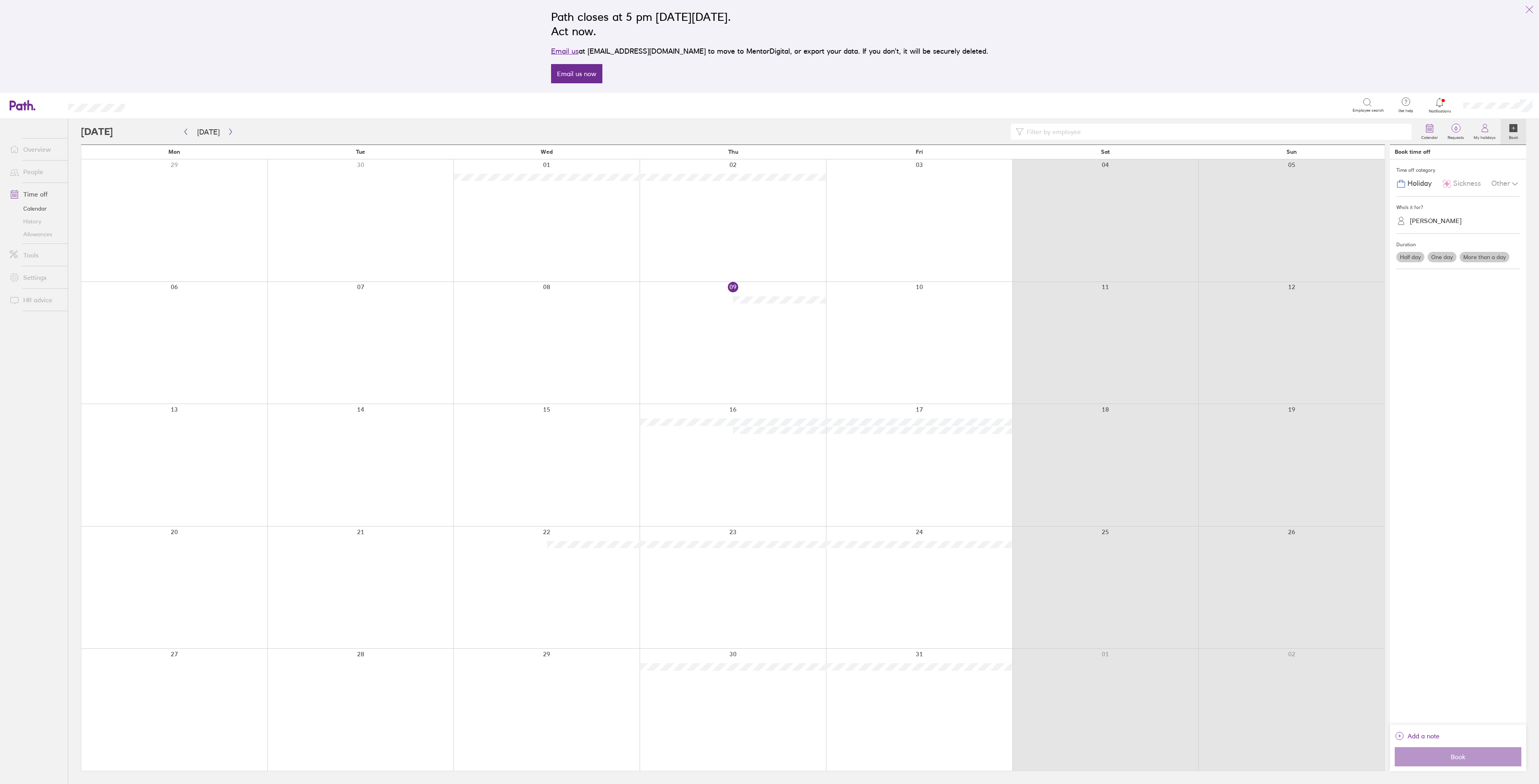
click at [1506, 182] on div "Other" at bounding box center [1506, 183] width 29 height 15
click at [1431, 217] on span "Parental" at bounding box center [1423, 218] width 27 height 8
click at [1492, 257] on label "More than a day" at bounding box center [1484, 257] width 50 height 10
click at [0, 0] on input "More than a day" at bounding box center [0, 0] width 0 height 0
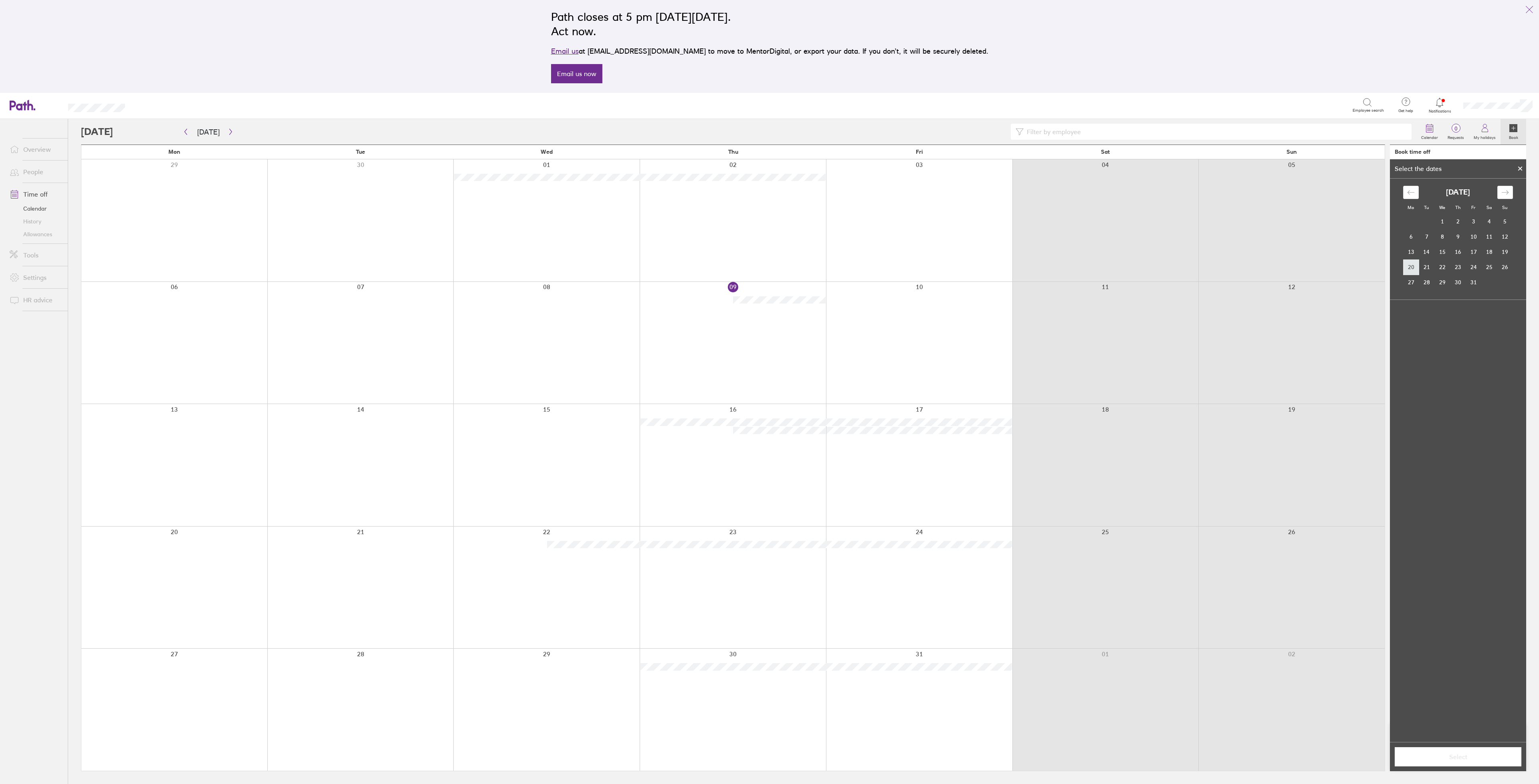
click at [1411, 265] on td "20" at bounding box center [1411, 267] width 16 height 15
click at [1507, 194] on icon "Move forward to switch to the next month." at bounding box center [1505, 192] width 8 height 8
click at [1471, 251] on td "16" at bounding box center [1473, 251] width 16 height 15
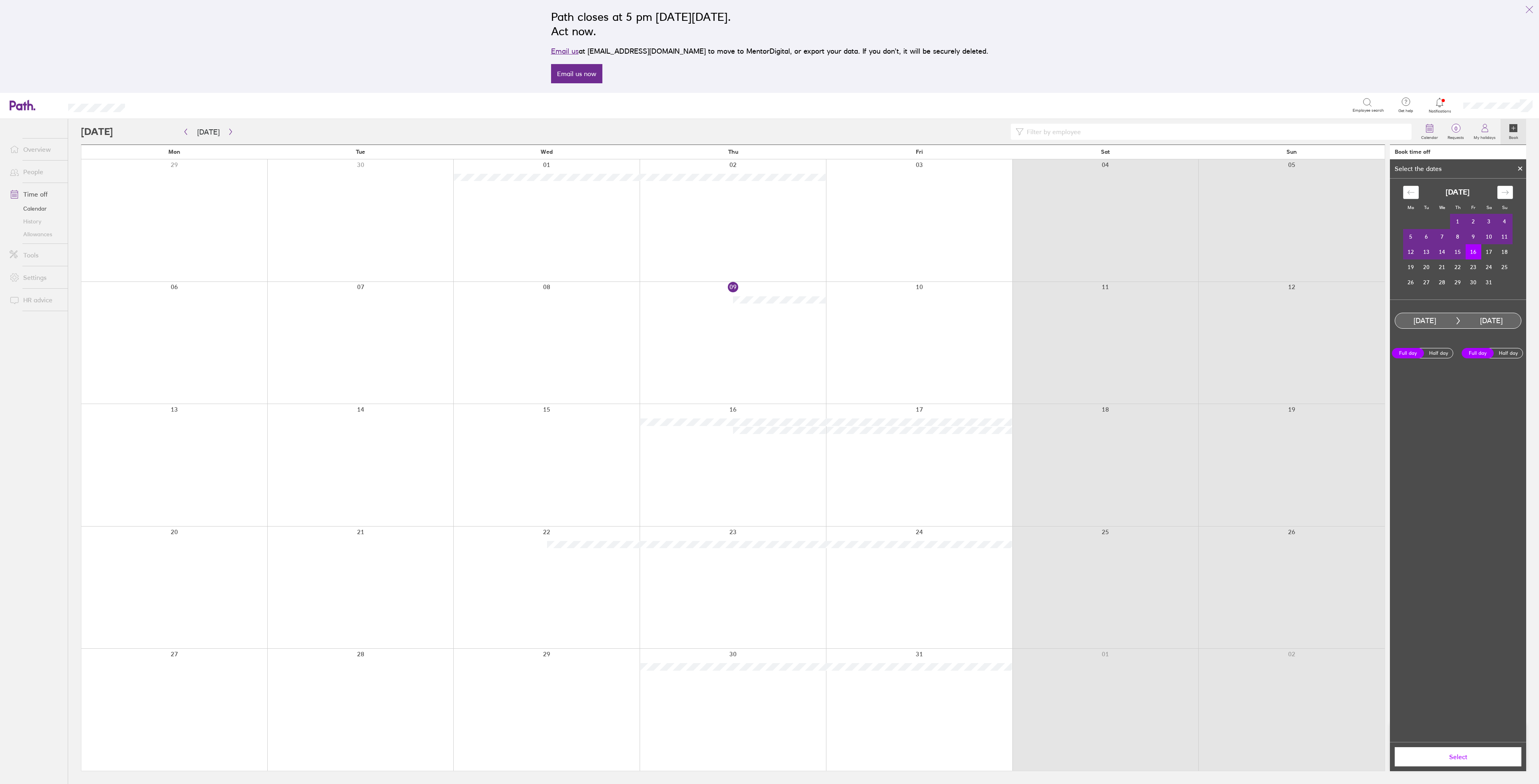
click at [1471, 751] on button "Select" at bounding box center [1458, 757] width 127 height 19
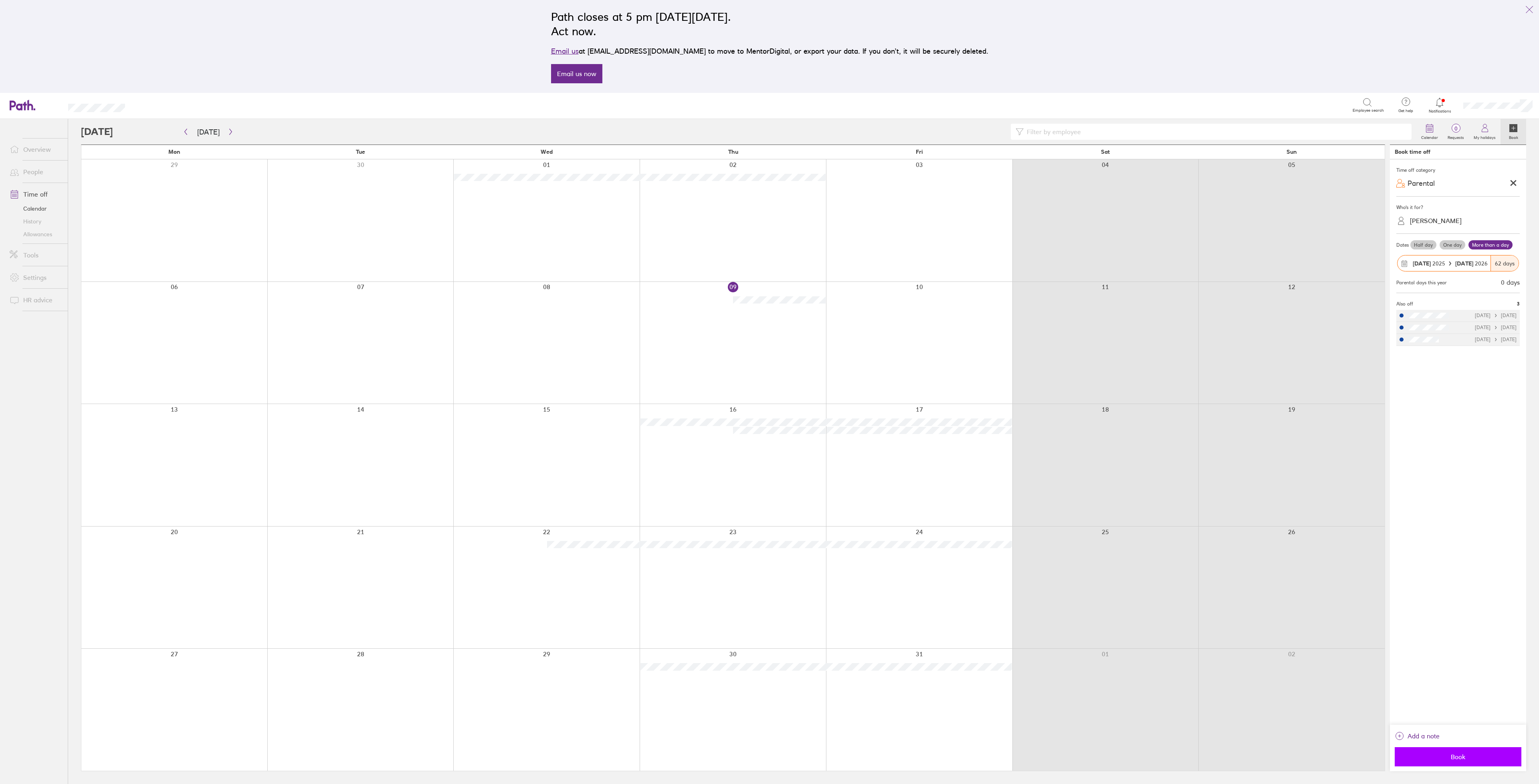
click at [1465, 756] on span "Book" at bounding box center [1458, 757] width 115 height 7
click at [228, 132] on icon "button" at bounding box center [231, 131] width 6 height 7
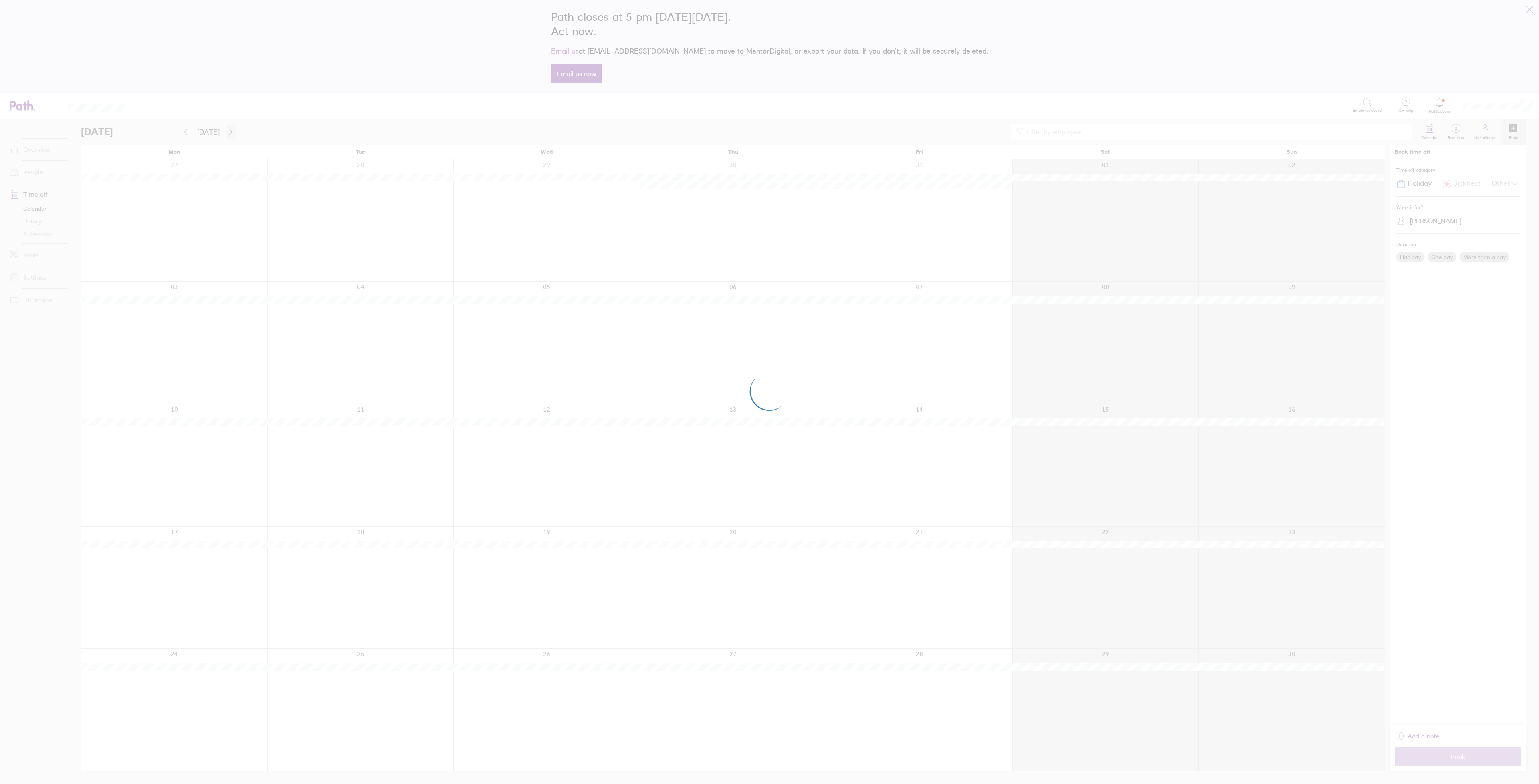
click at [226, 132] on div at bounding box center [770, 392] width 1539 height 784
